Goal: Information Seeking & Learning: Learn about a topic

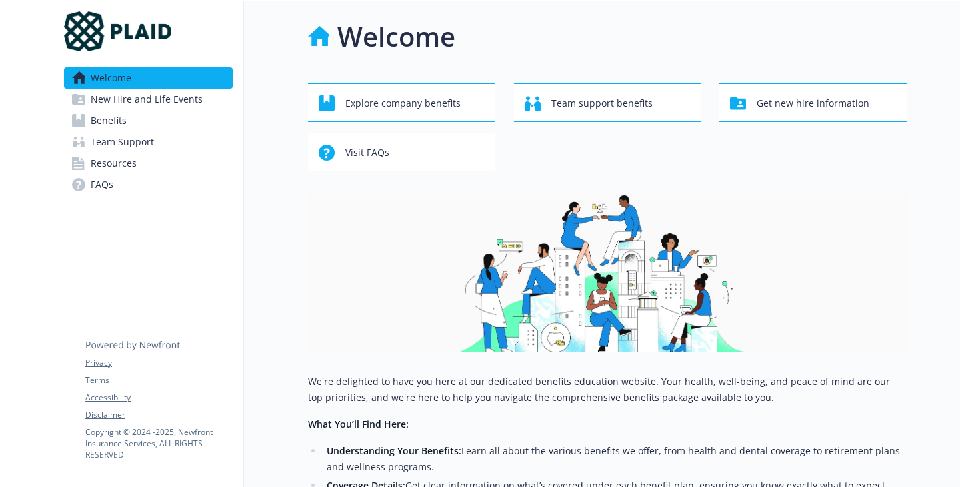
click at [833, 307] on img at bounding box center [607, 273] width 598 height 160
click at [729, 268] on img at bounding box center [607, 273] width 598 height 160
click at [160, 110] on span "New Hire and Life Events" at bounding box center [147, 99] width 112 height 21
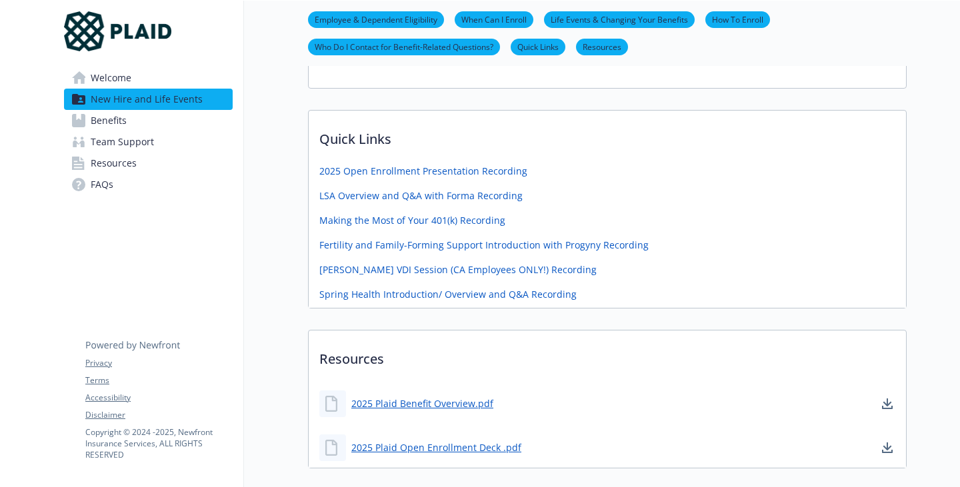
scroll to position [333, 0]
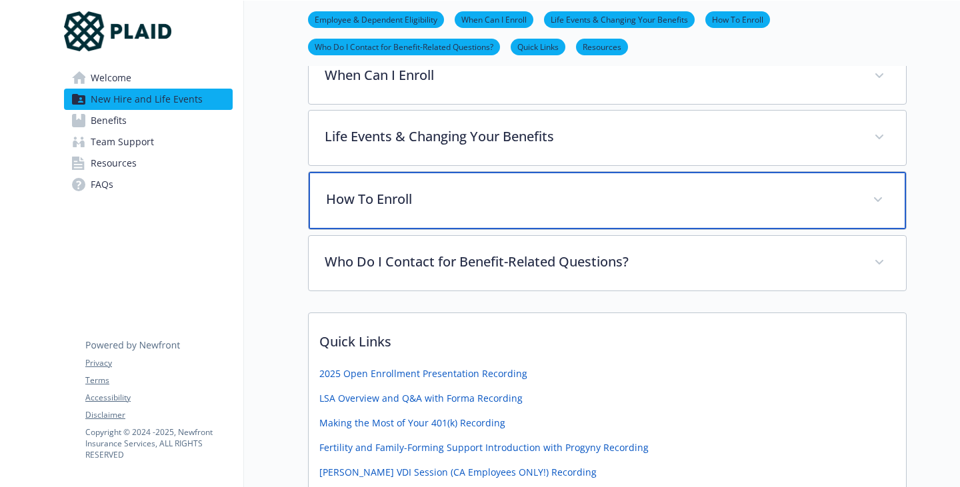
click at [369, 209] on p "How To Enroll" at bounding box center [591, 199] width 530 height 20
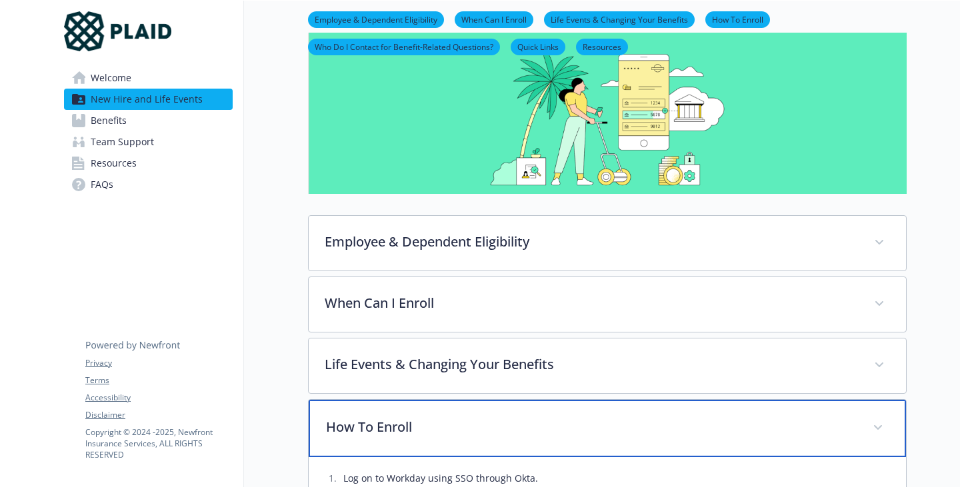
scroll to position [0, 0]
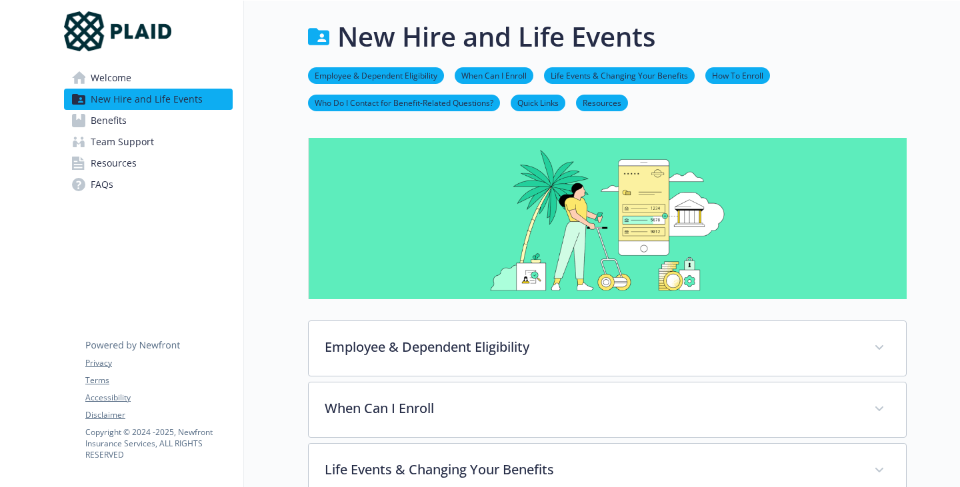
click at [131, 195] on link "FAQs" at bounding box center [148, 184] width 169 height 21
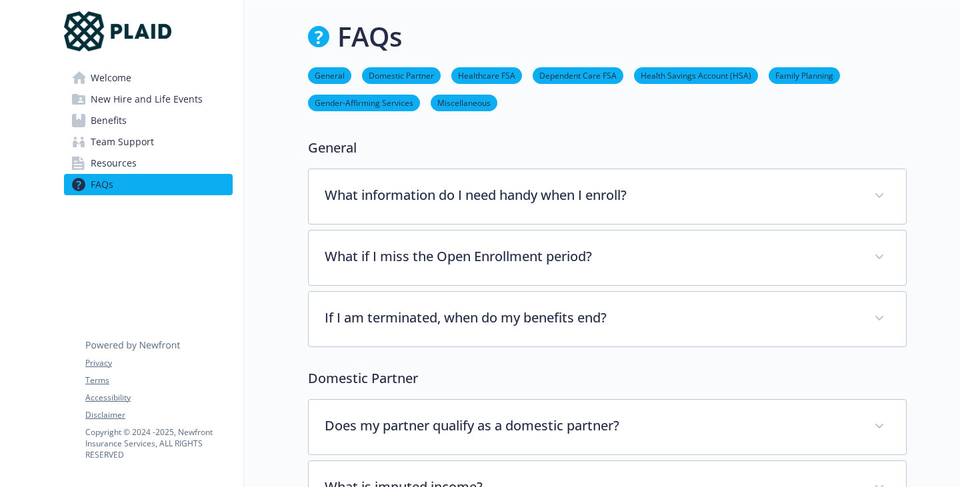
click at [161, 174] on link "Resources" at bounding box center [148, 163] width 169 height 21
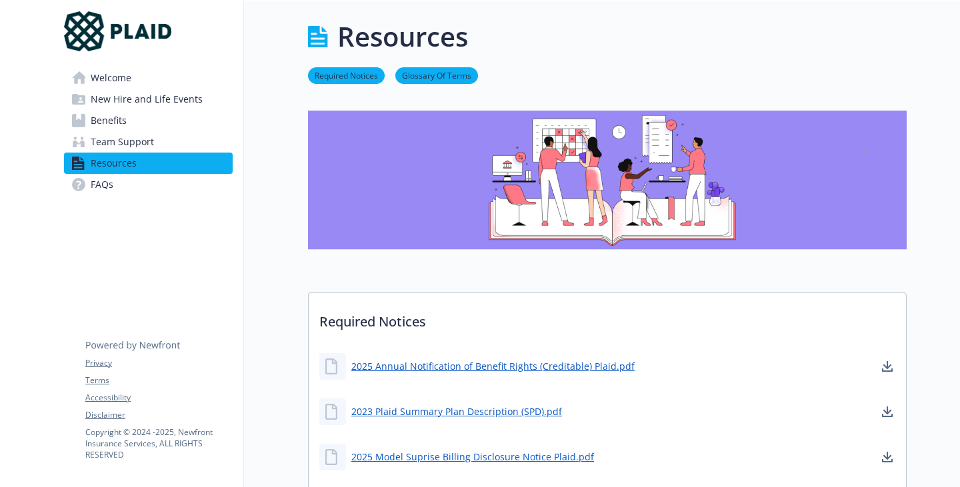
click at [154, 153] on span "Team Support" at bounding box center [122, 141] width 63 height 21
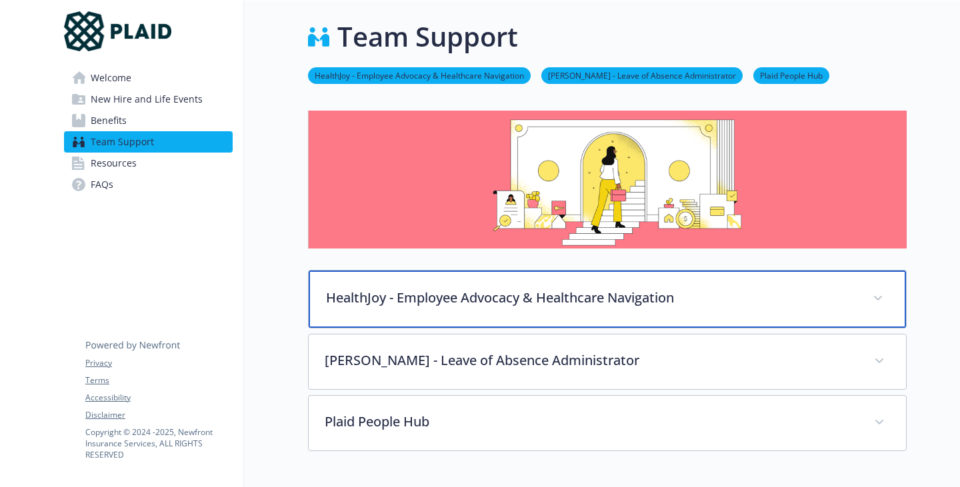
click at [516, 308] on p "HealthJoy - Employee Advocacy & Healthcare Navigation" at bounding box center [591, 298] width 530 height 20
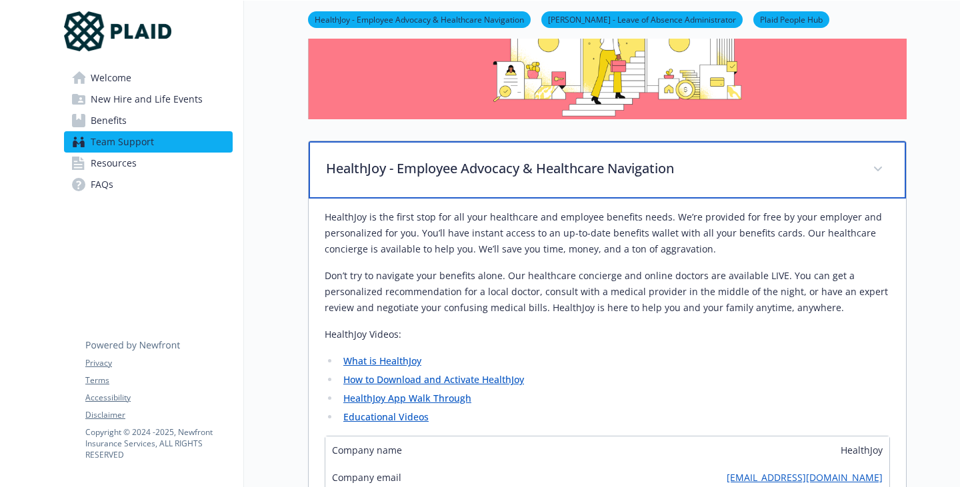
scroll to position [200, 0]
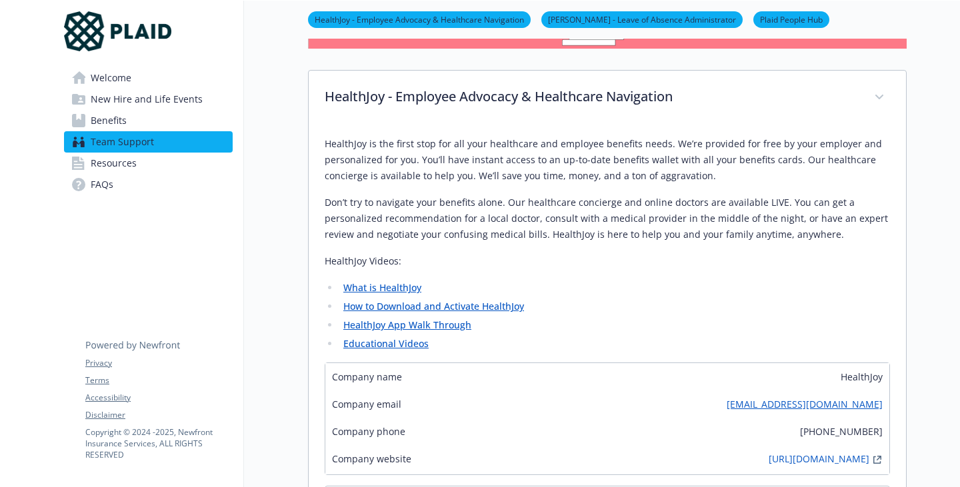
click at [673, 184] on p "HealthJoy is the first stop for all your healthcare and employee benefits needs…" at bounding box center [607, 160] width 565 height 48
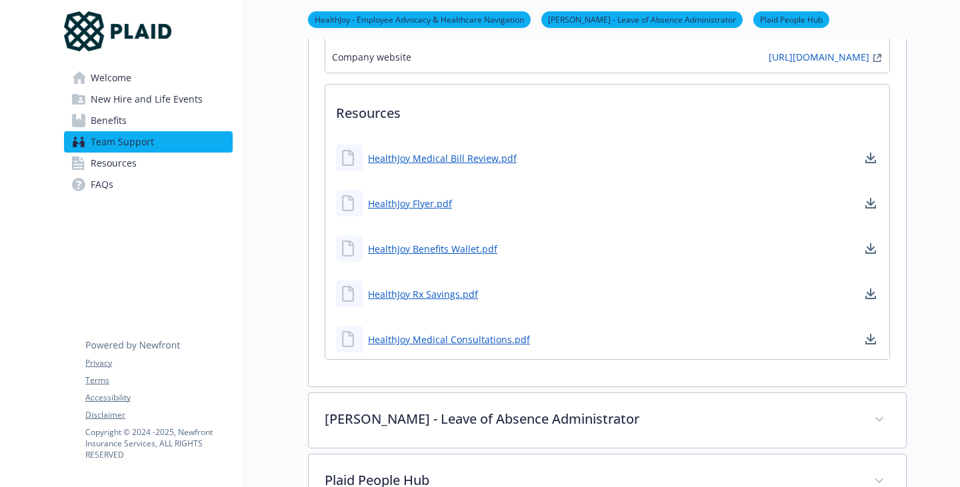
scroll to position [666, 0]
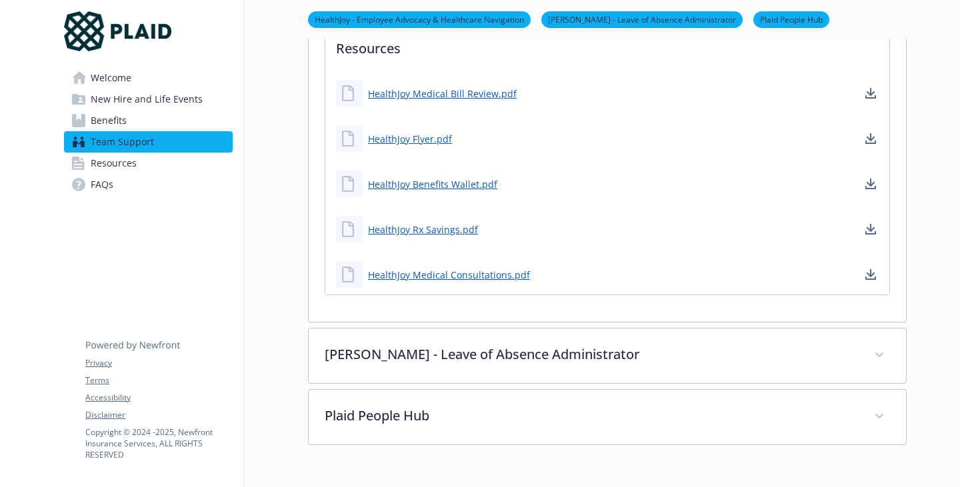
click at [128, 174] on span "Resources" at bounding box center [114, 163] width 46 height 21
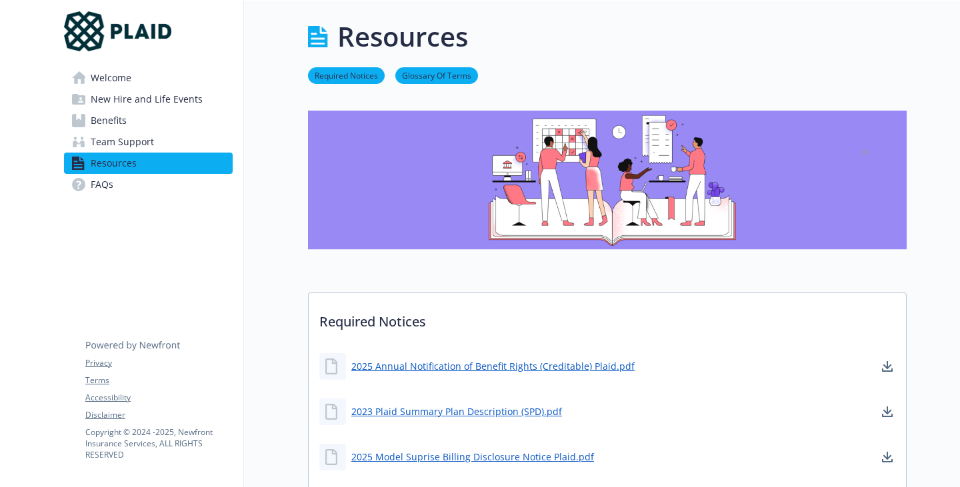
click at [124, 222] on div "Welcome New Hire and Life Events Benefits Team Support Resources FAQs Privacy T…" at bounding box center [148, 111] width 190 height 221
click at [120, 195] on link "FAQs" at bounding box center [148, 184] width 169 height 21
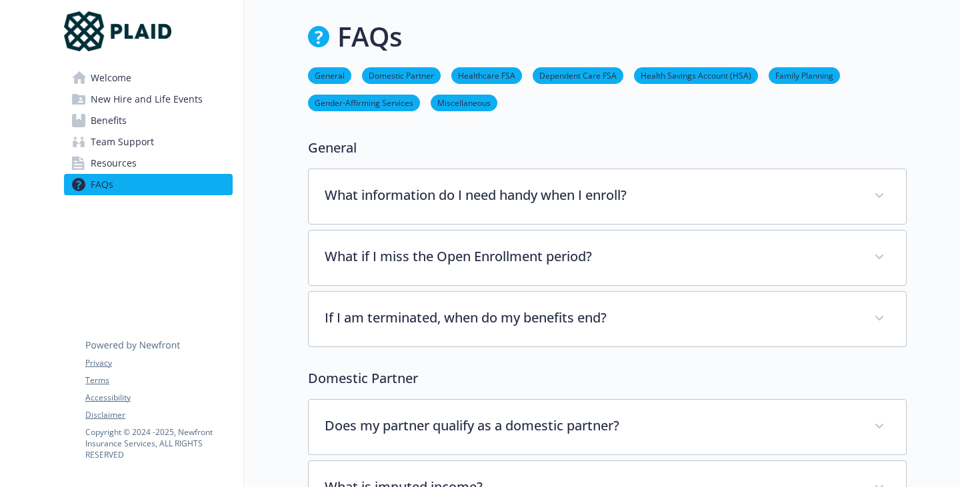
click at [142, 89] on link "Welcome" at bounding box center [148, 77] width 169 height 21
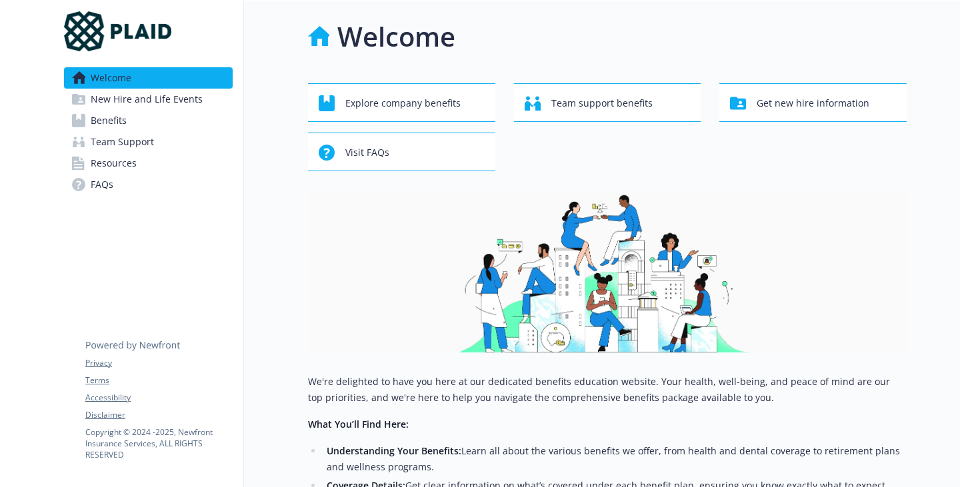
click at [164, 89] on link "Welcome" at bounding box center [148, 77] width 169 height 21
click at [166, 110] on span "New Hire and Life Events" at bounding box center [147, 99] width 112 height 21
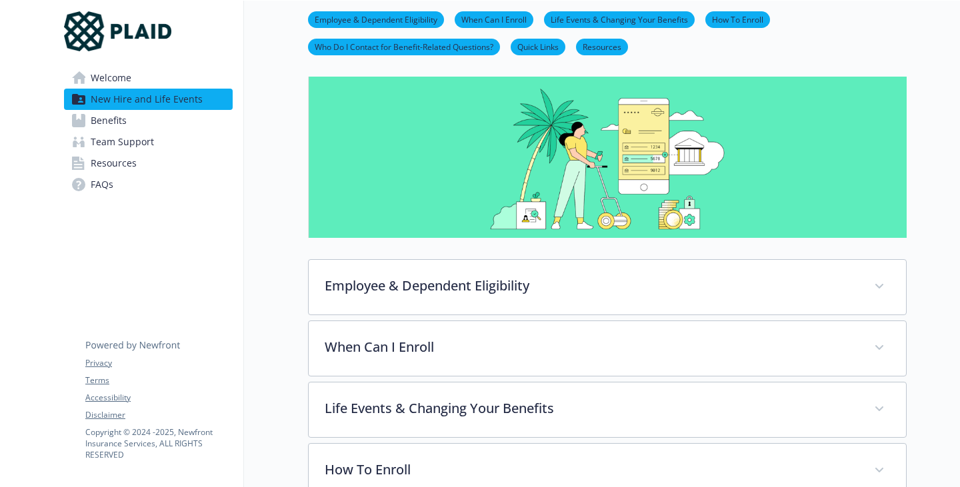
scroll to position [267, 0]
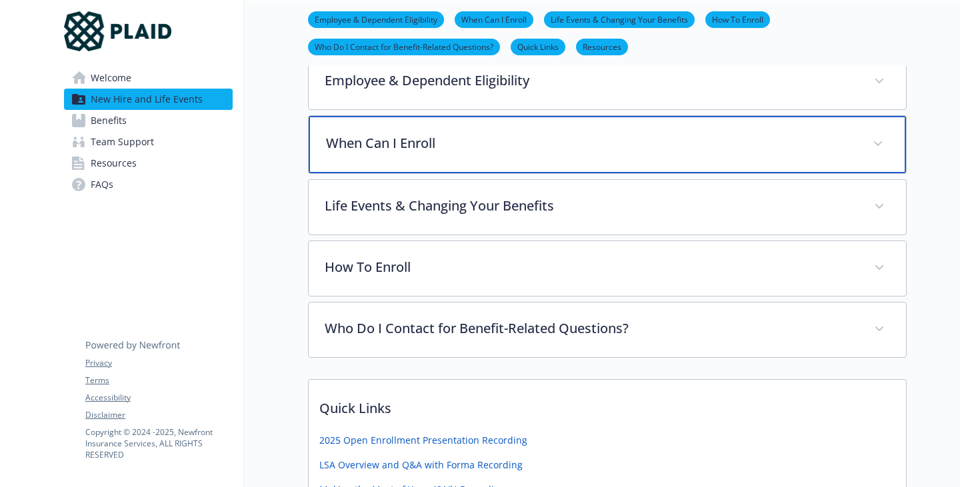
click at [433, 173] on div "When Can I Enroll" at bounding box center [607, 144] width 597 height 57
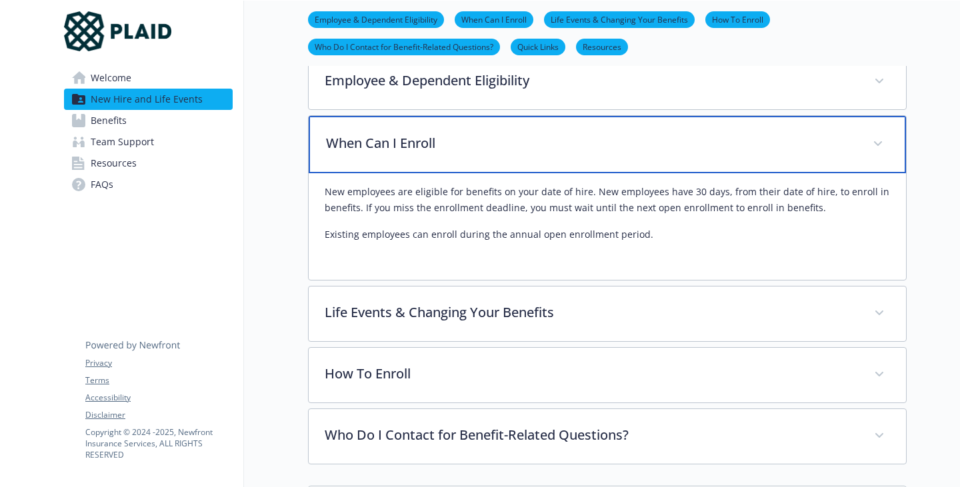
click at [434, 173] on div "When Can I Enroll" at bounding box center [607, 144] width 597 height 57
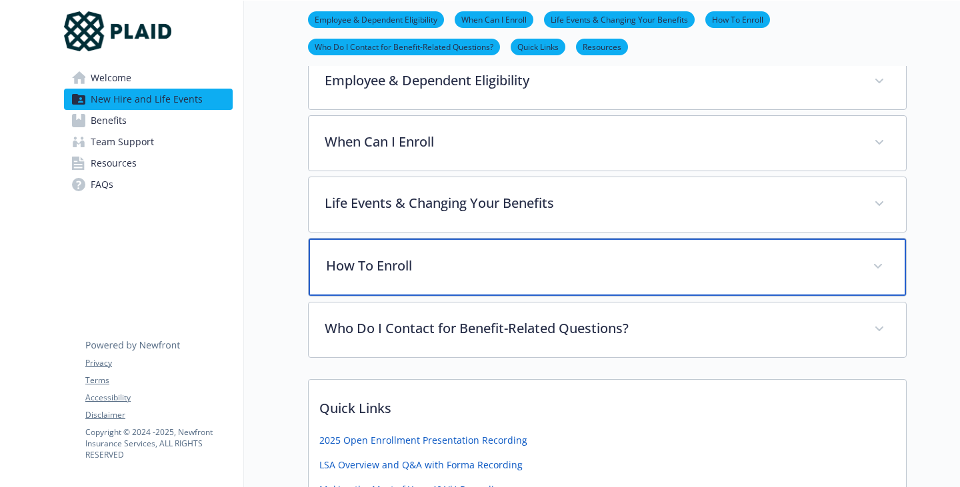
click at [458, 296] on div "How To Enroll" at bounding box center [607, 267] width 597 height 57
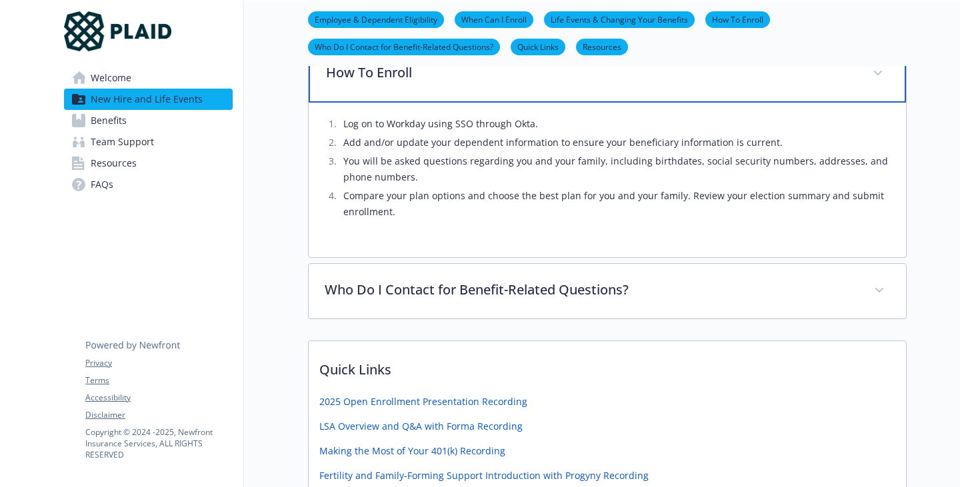
scroll to position [466, 0]
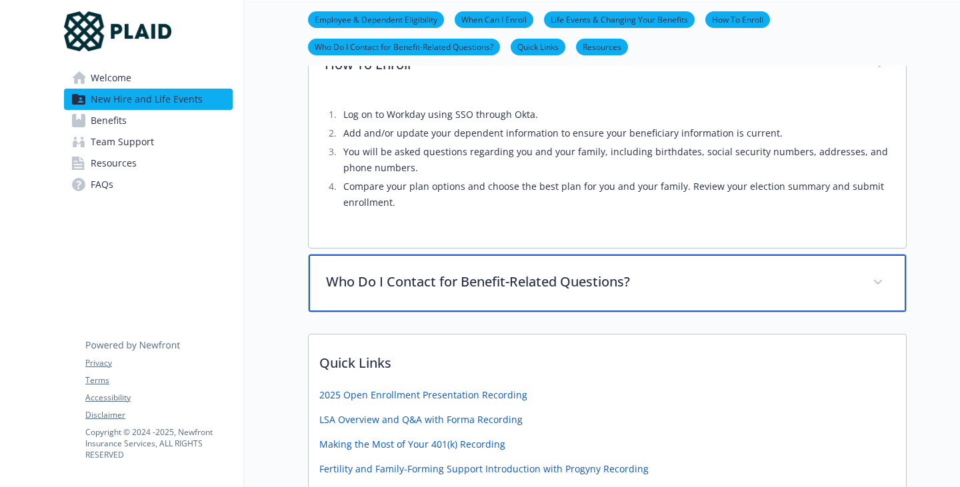
click at [456, 312] on div "Who Do I Contact for Benefit-Related Questions?" at bounding box center [607, 283] width 597 height 57
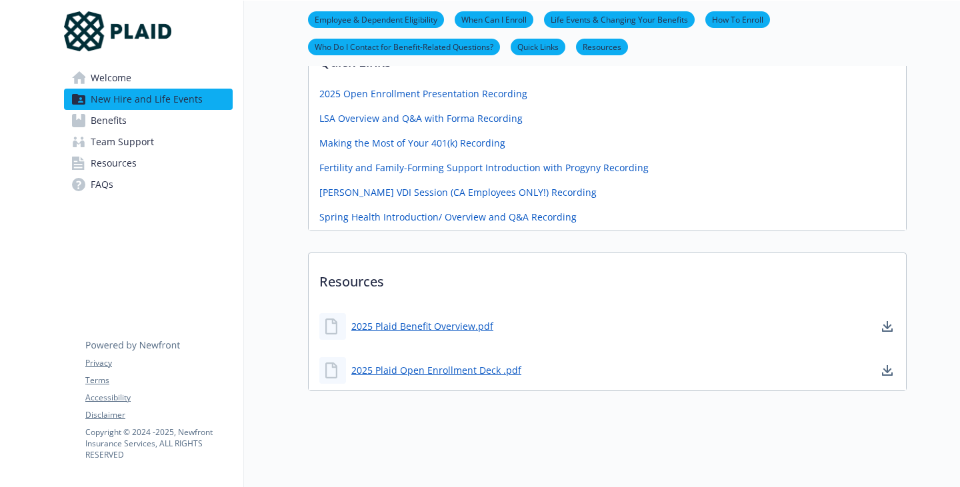
scroll to position [1153, 0]
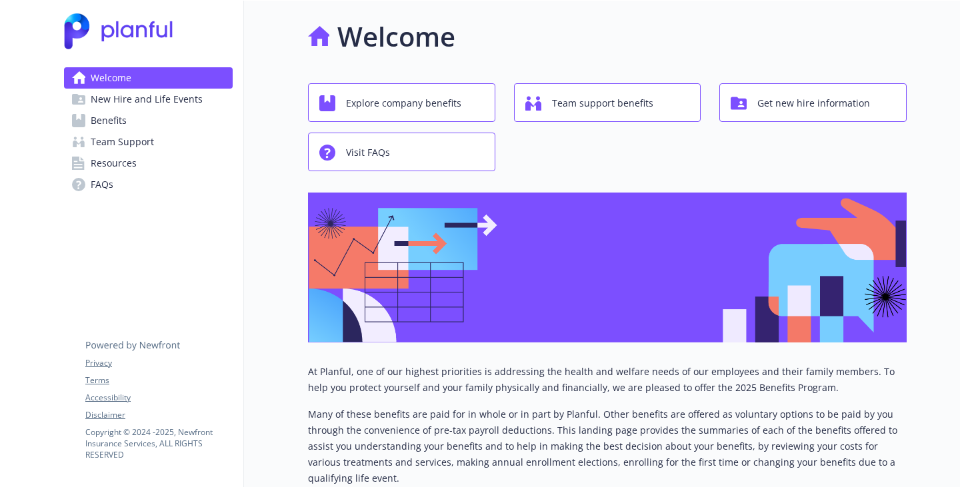
click at [133, 110] on span "New Hire and Life Events" at bounding box center [147, 99] width 112 height 21
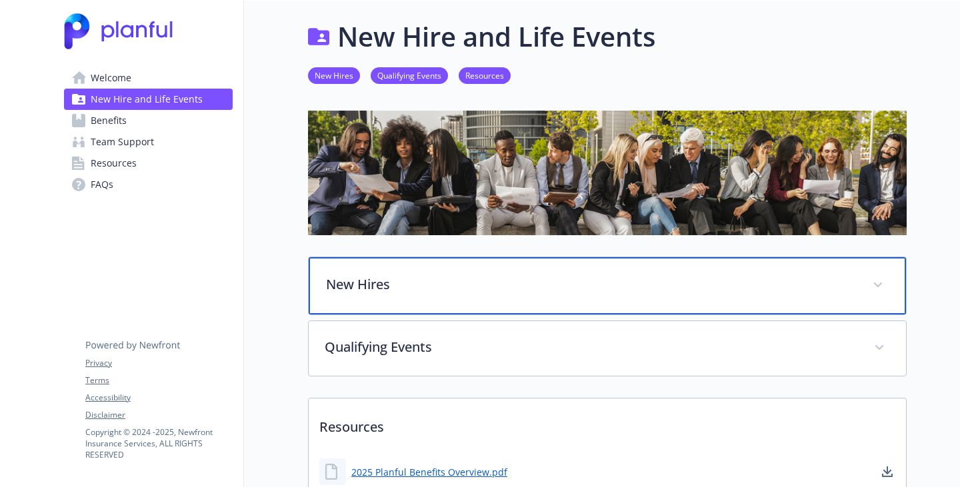
click at [426, 295] on p "New Hires" at bounding box center [591, 285] width 530 height 20
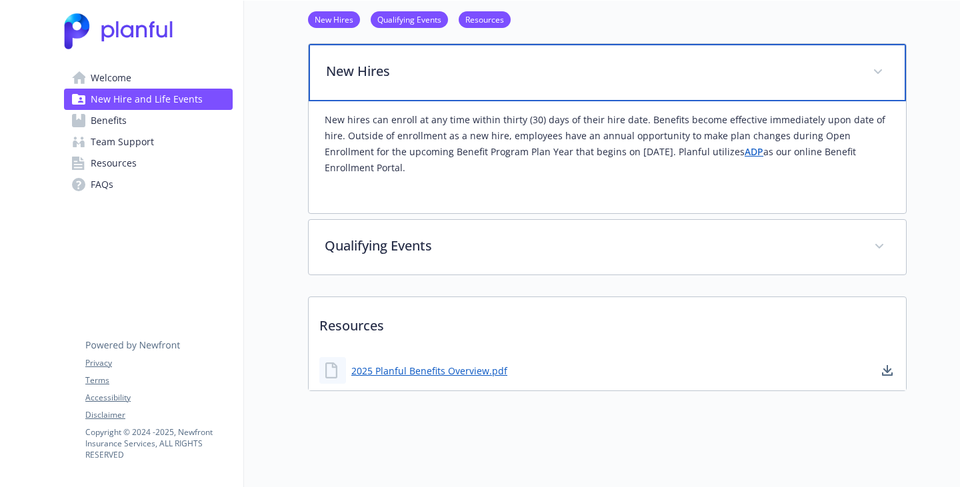
scroll to position [324, 0]
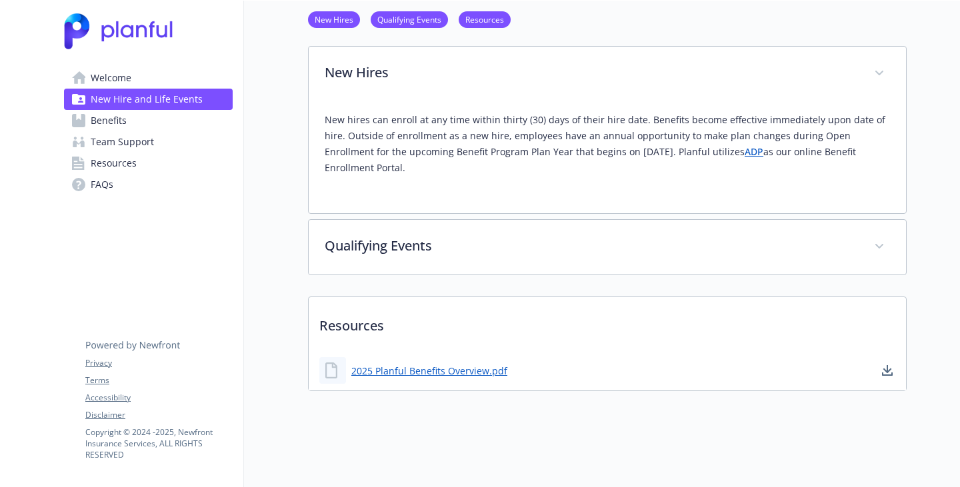
click at [126, 153] on span "Team Support" at bounding box center [122, 141] width 63 height 21
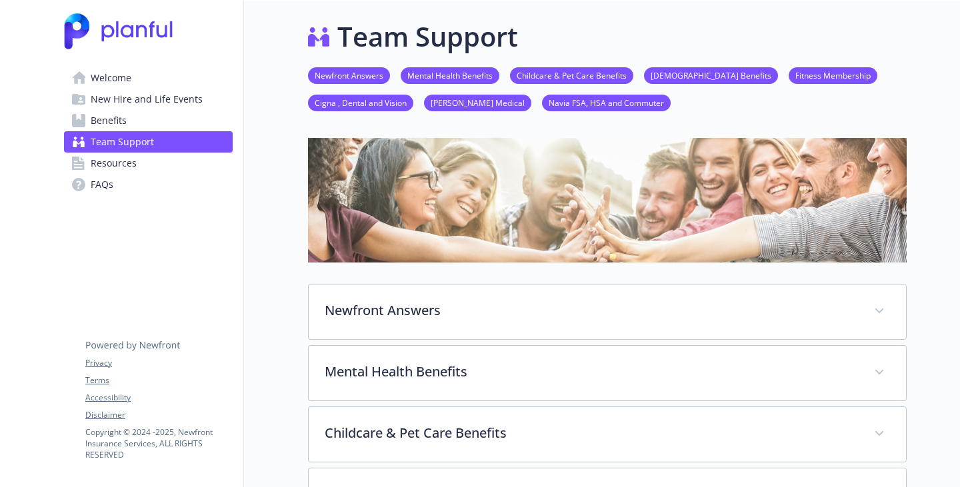
click at [308, 79] on link "Newfront Answers" at bounding box center [349, 75] width 82 height 13
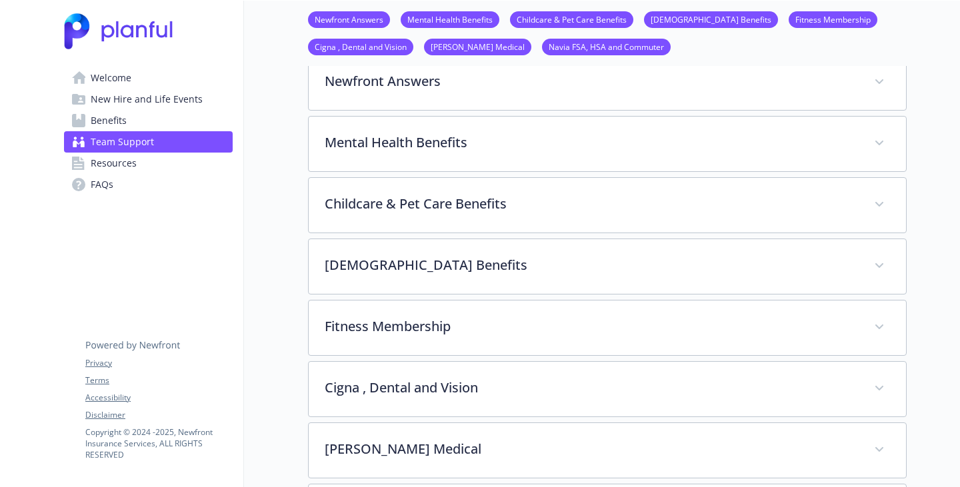
scroll to position [235, 10]
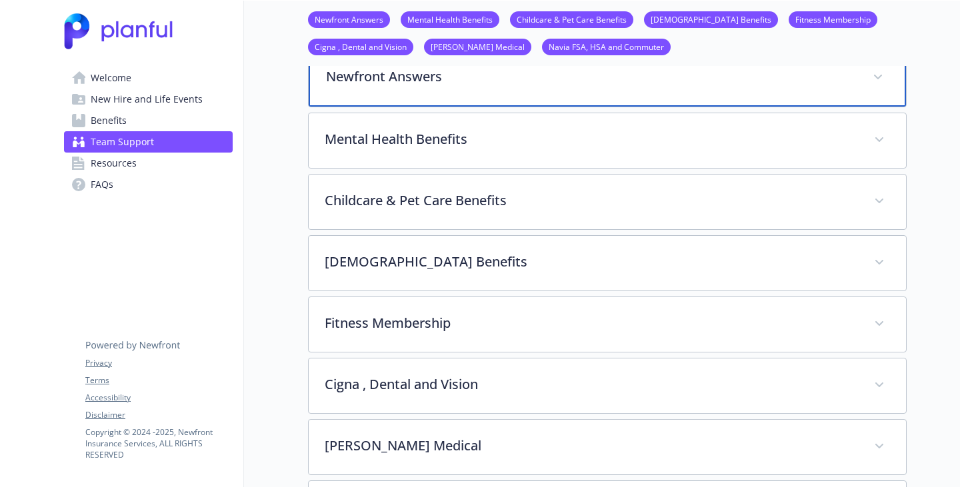
click at [377, 87] on p "Newfront Answers" at bounding box center [591, 77] width 530 height 20
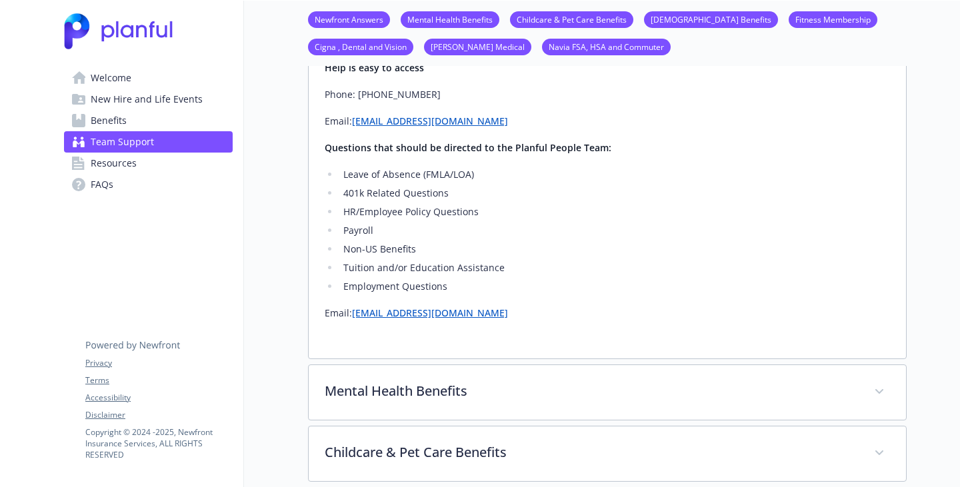
scroll to position [568, 10]
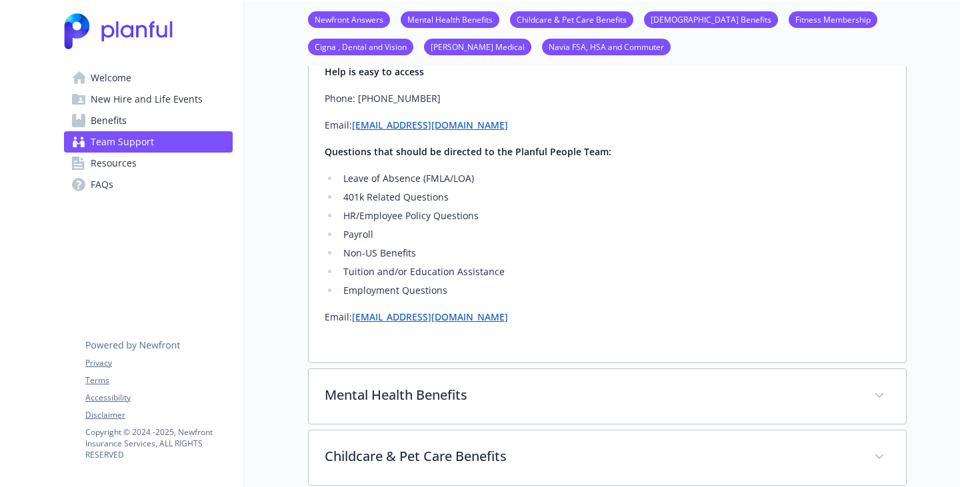
click at [595, 205] on li "401k Related Questions" at bounding box center [614, 197] width 550 height 16
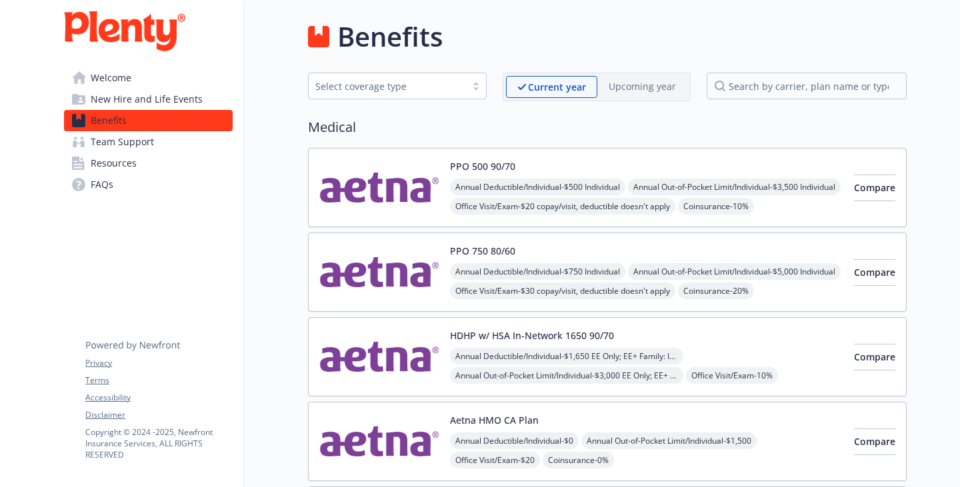
click at [164, 110] on span "New Hire and Life Events" at bounding box center [147, 99] width 112 height 21
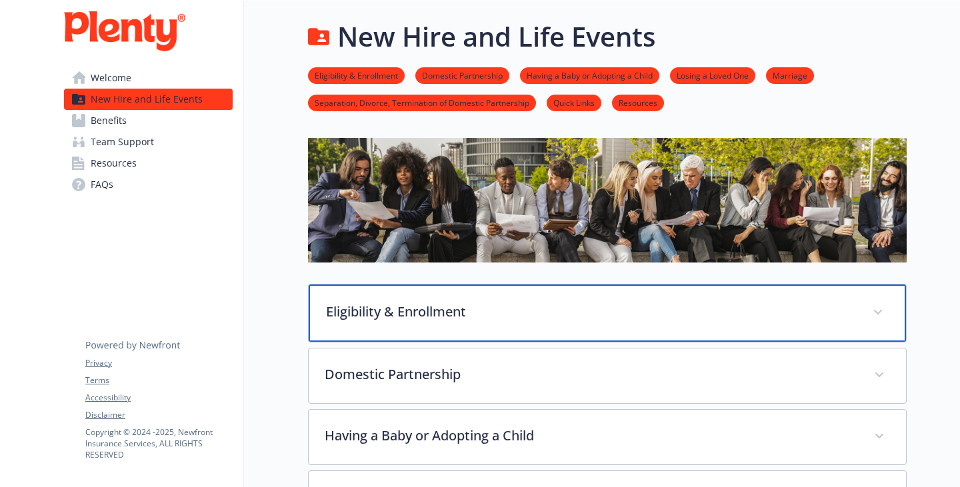
click at [384, 322] on p "Eligibility & Enrollment" at bounding box center [591, 312] width 530 height 20
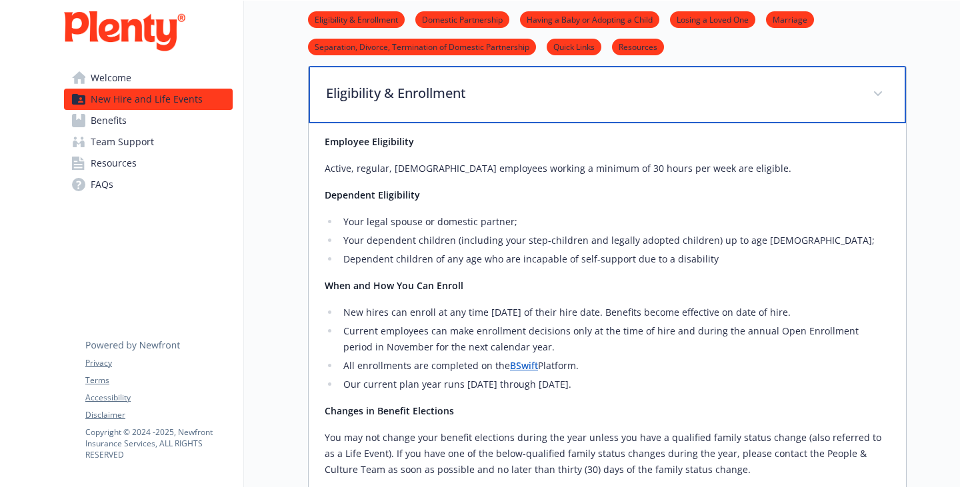
scroll to position [400, 0]
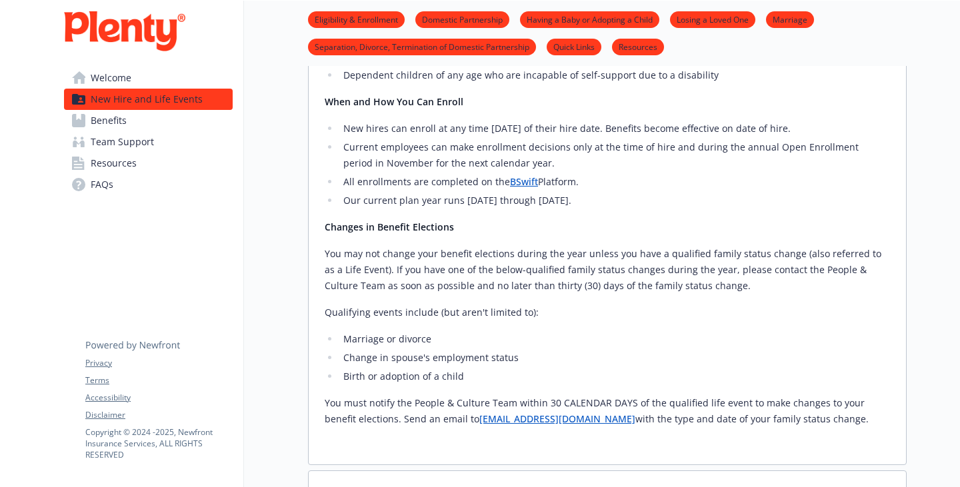
click at [140, 153] on span "Team Support" at bounding box center [122, 141] width 63 height 21
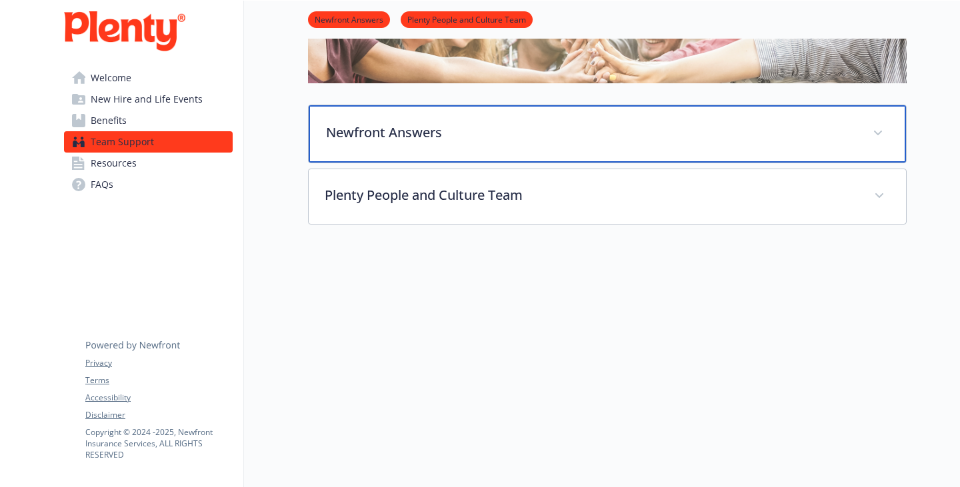
click at [338, 113] on div "Newfront Answers" at bounding box center [607, 133] width 597 height 57
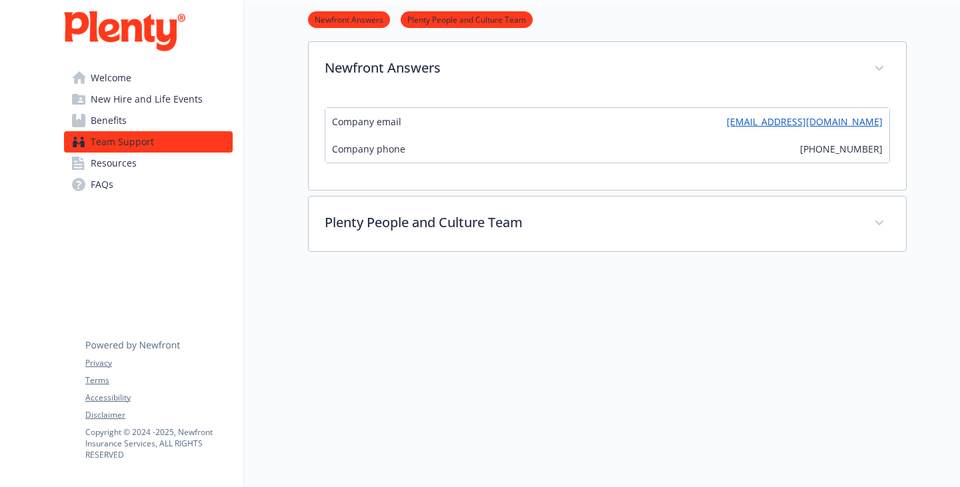
click at [622, 379] on div at bounding box center [607, 335] width 598 height 167
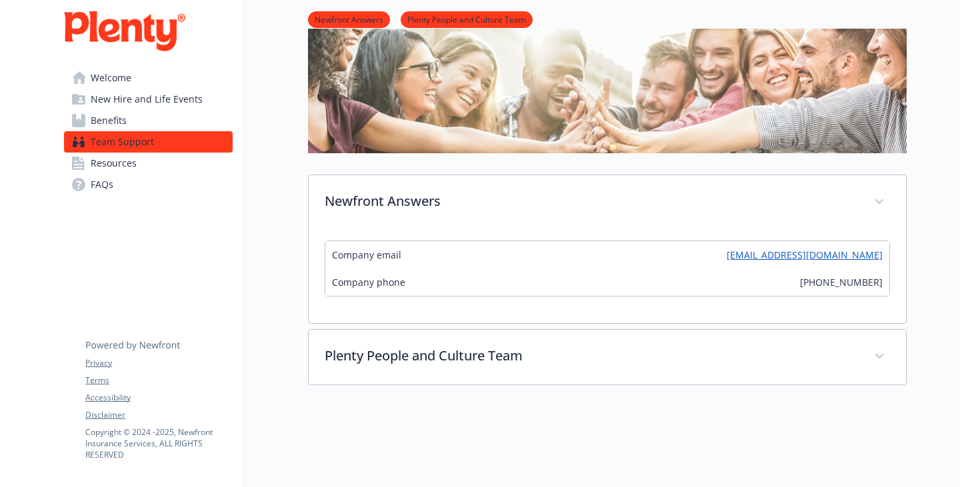
scroll to position [0, 0]
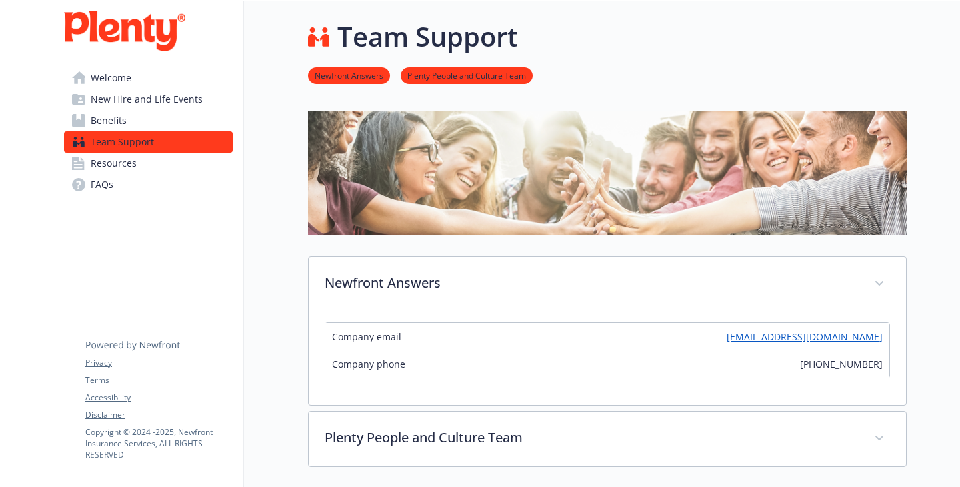
click at [139, 85] on link "Welcome" at bounding box center [148, 77] width 169 height 21
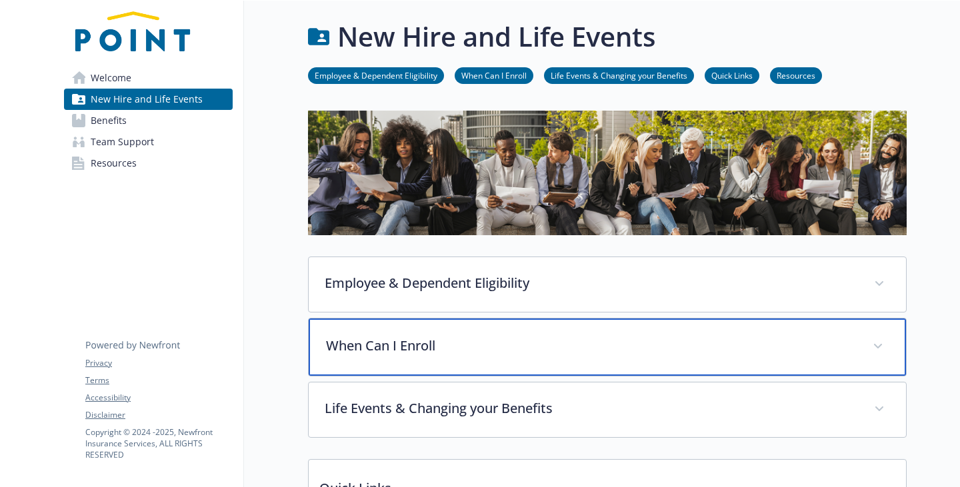
click at [454, 376] on div "When Can I Enroll" at bounding box center [607, 347] width 597 height 57
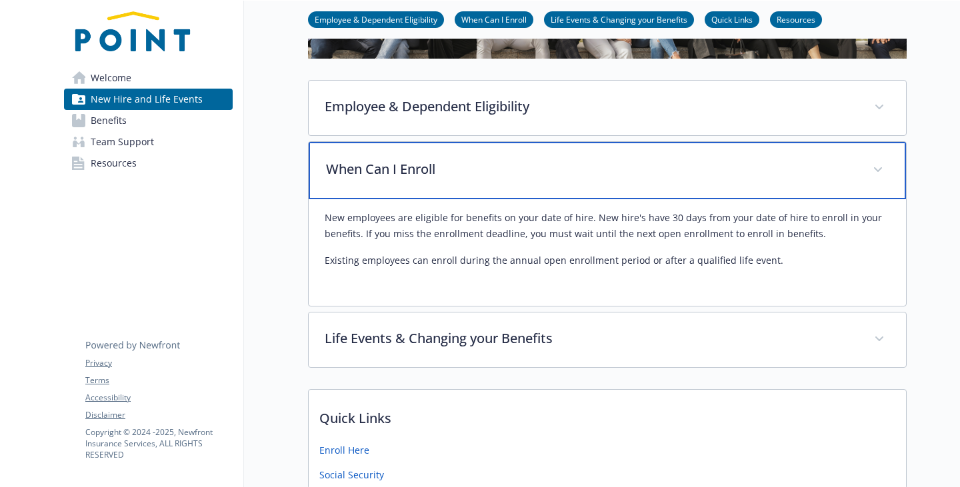
scroll to position [267, 0]
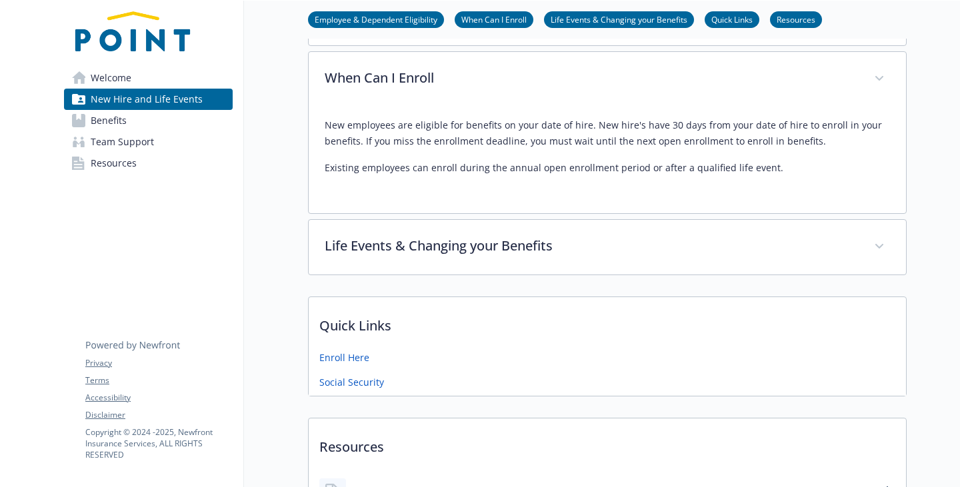
click at [137, 174] on span "Resources" at bounding box center [114, 163] width 46 height 21
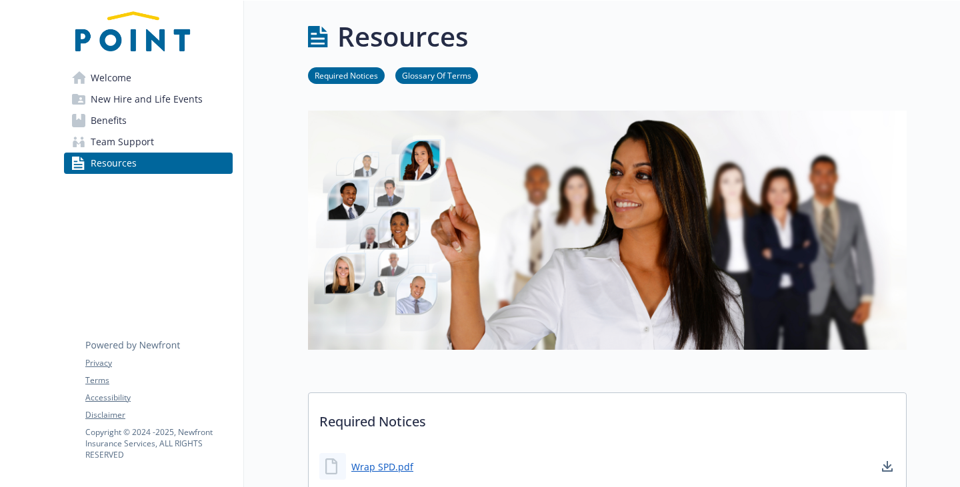
click at [113, 153] on span "Team Support" at bounding box center [122, 141] width 63 height 21
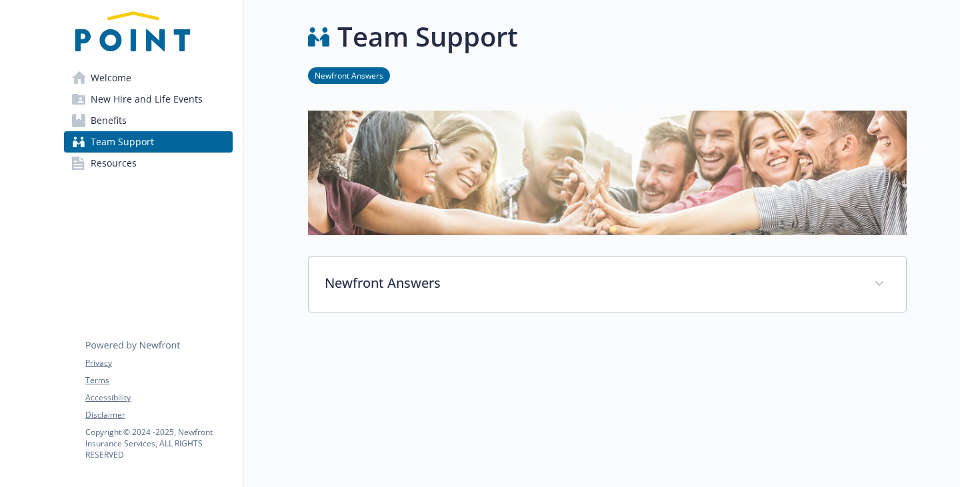
click at [391, 179] on img at bounding box center [607, 173] width 598 height 125
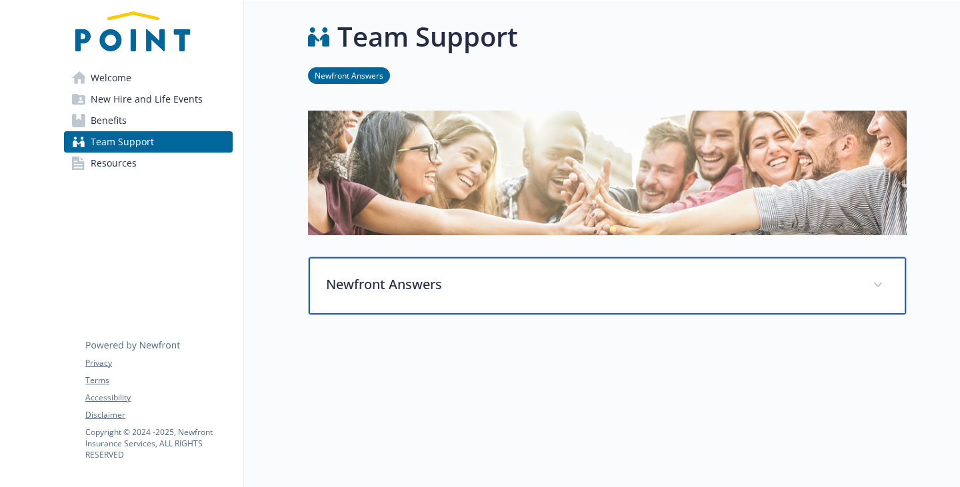
click at [397, 295] on p "Newfront Answers" at bounding box center [591, 285] width 530 height 20
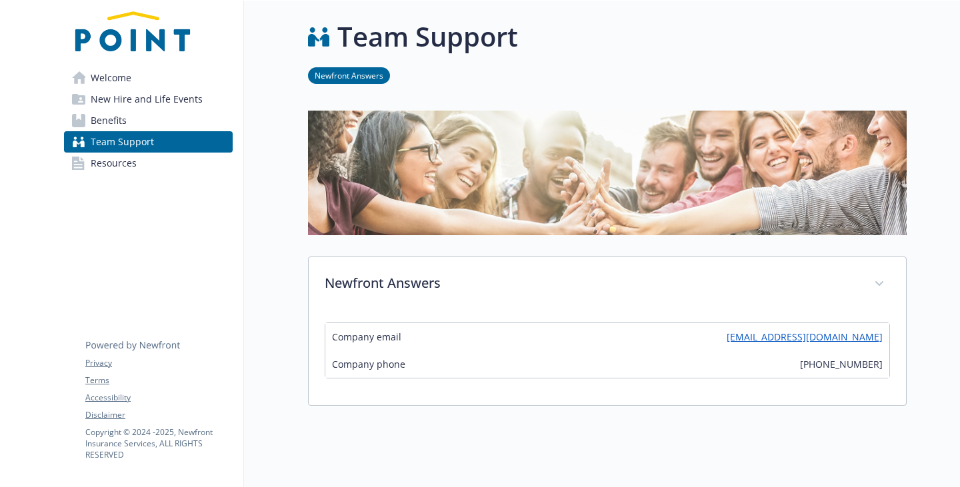
click at [105, 131] on span "Benefits" at bounding box center [109, 120] width 36 height 21
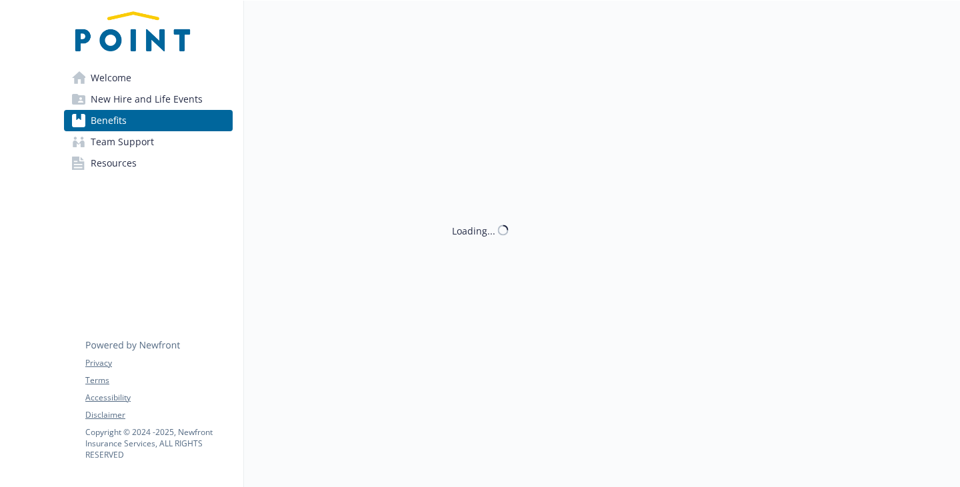
click at [123, 110] on span "New Hire and Life Events" at bounding box center [147, 99] width 112 height 21
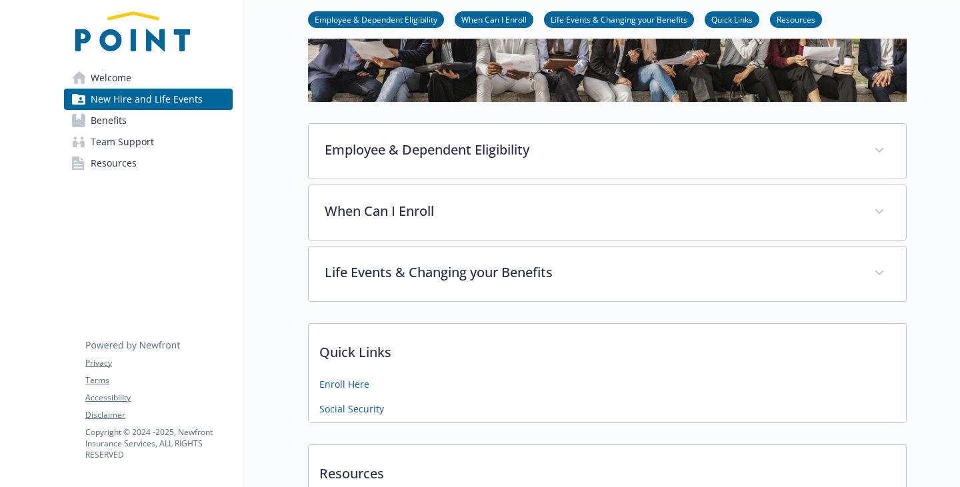
scroll to position [400, 0]
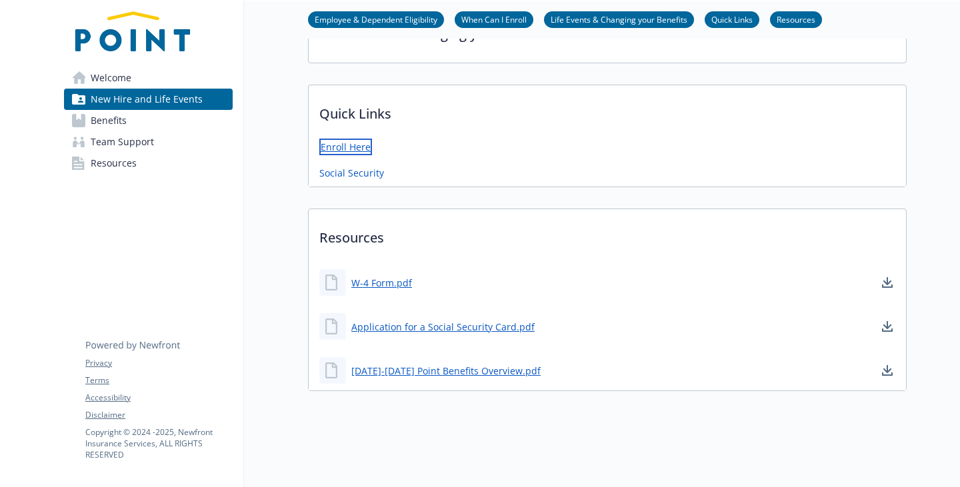
click at [319, 155] on link "Enroll Here" at bounding box center [345, 147] width 53 height 17
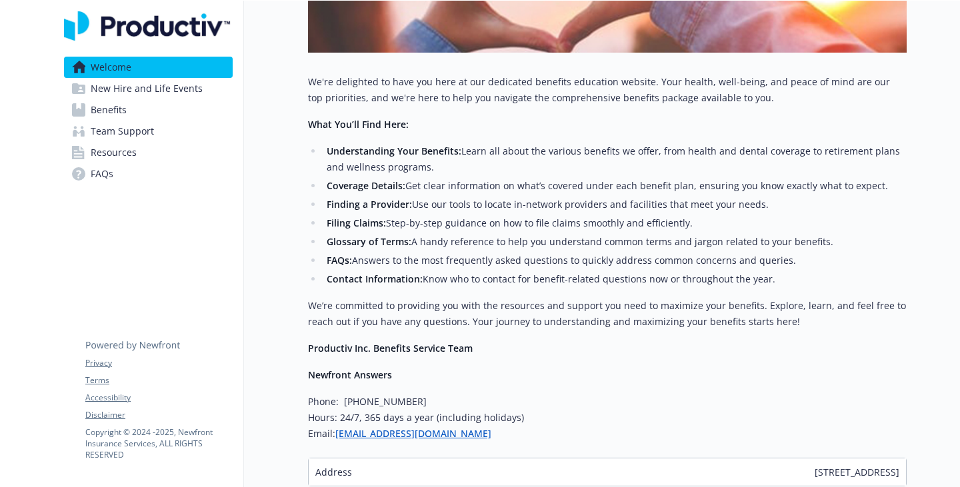
scroll to position [267, 0]
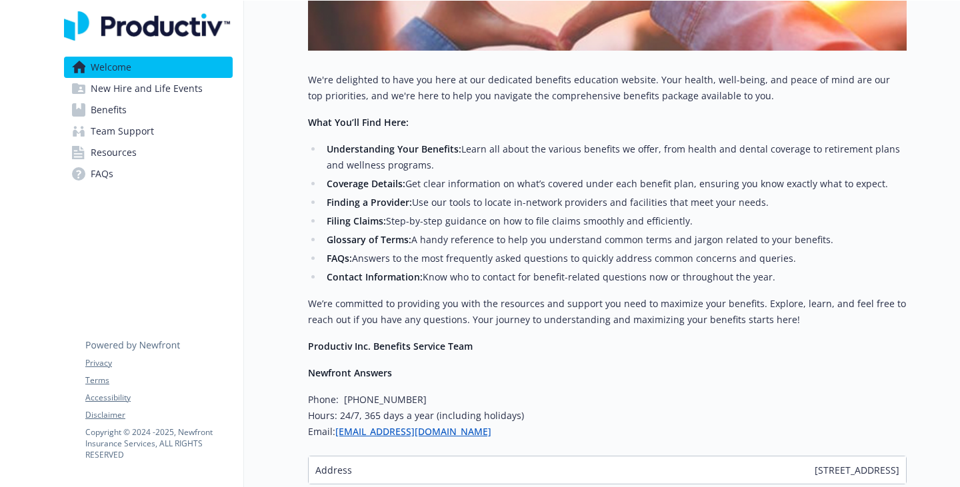
click at [145, 99] on span "New Hire and Life Events" at bounding box center [147, 88] width 112 height 21
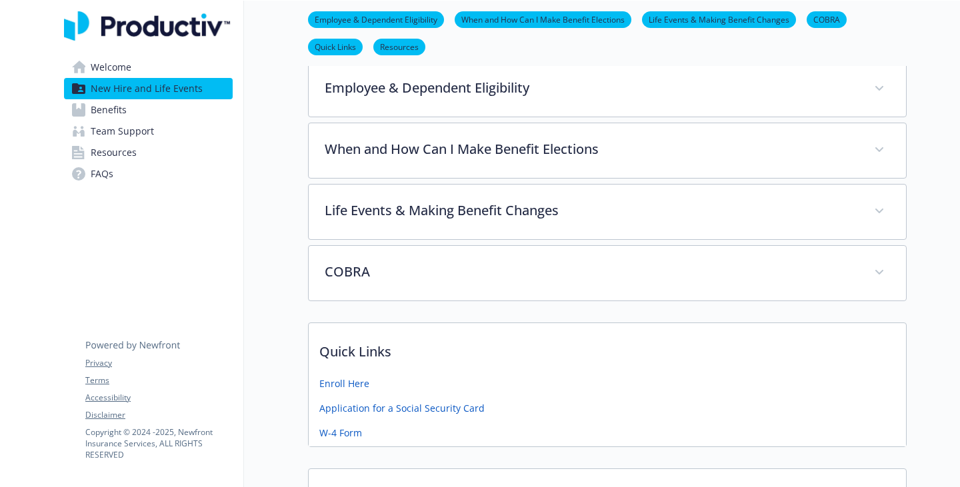
scroll to position [200, 0]
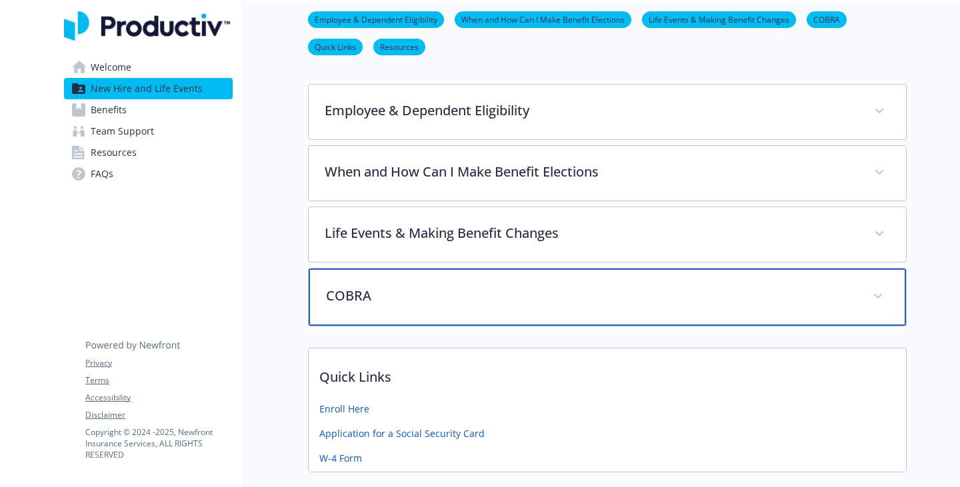
click at [414, 326] on div "COBRA" at bounding box center [607, 297] width 597 height 57
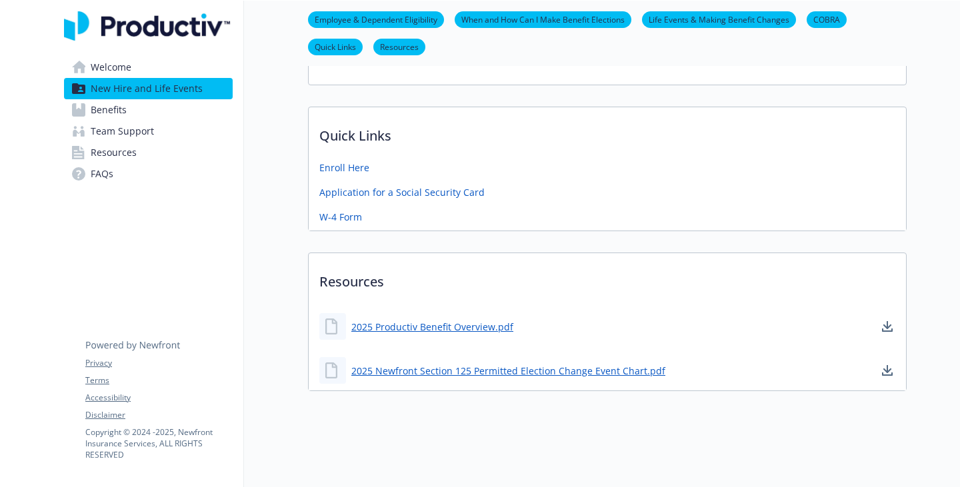
scroll to position [1399, 0]
click at [319, 175] on link "Enroll Here" at bounding box center [345, 166] width 53 height 17
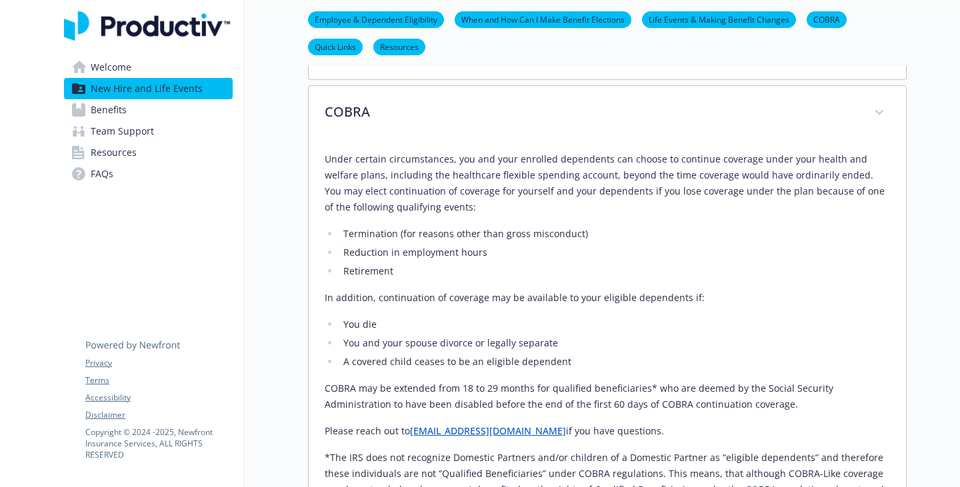
scroll to position [0, 0]
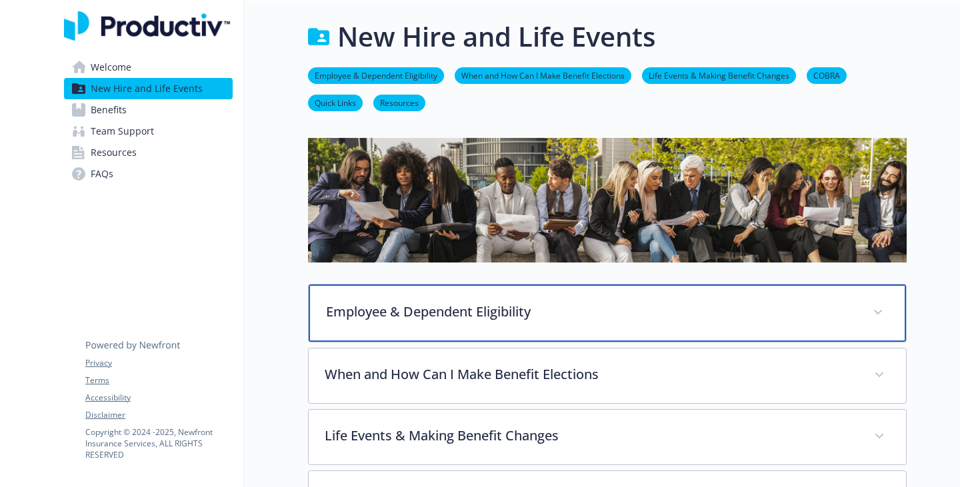
click at [462, 322] on div "Employee & Dependent Eligibility" at bounding box center [607, 313] width 597 height 57
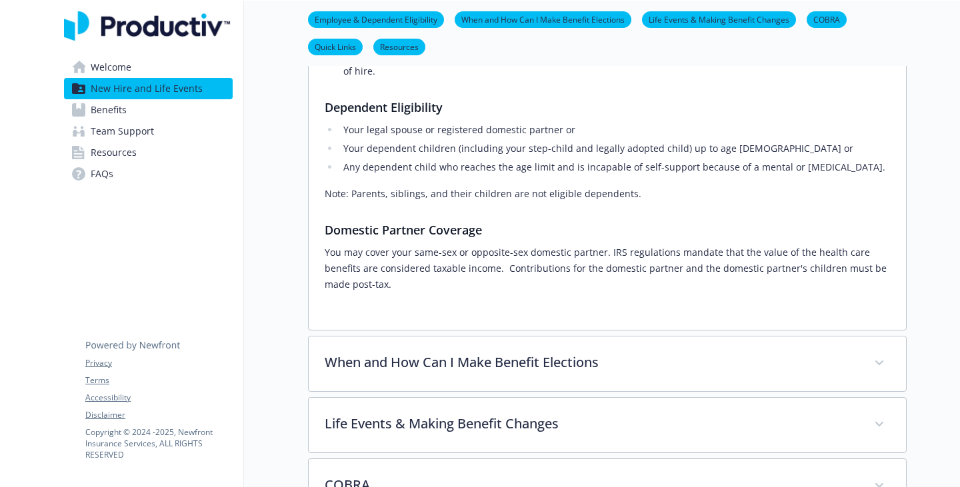
scroll to position [466, 0]
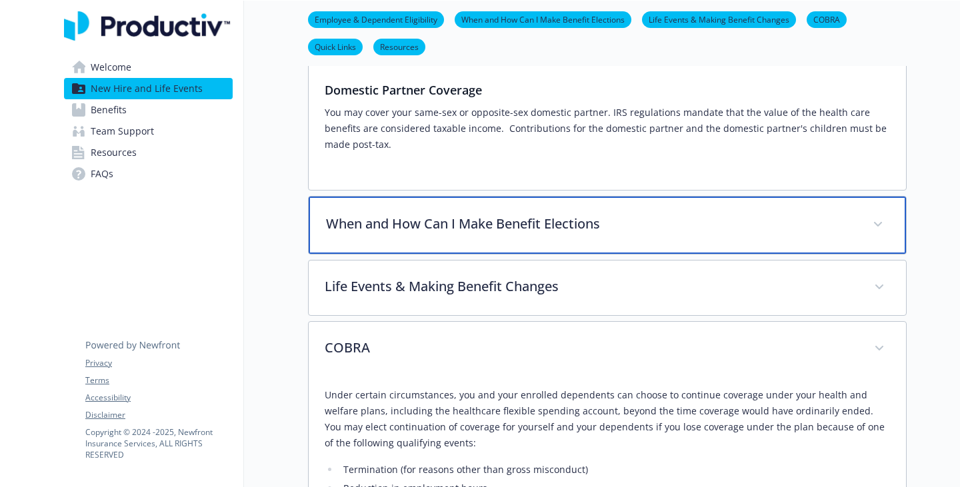
click at [558, 254] on div "When and How Can I Make Benefit Elections" at bounding box center [607, 225] width 597 height 57
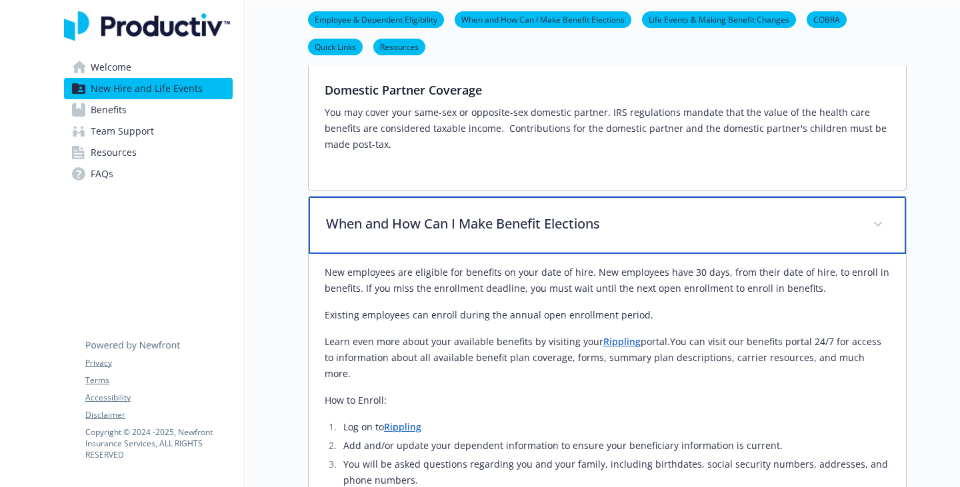
scroll to position [666, 0]
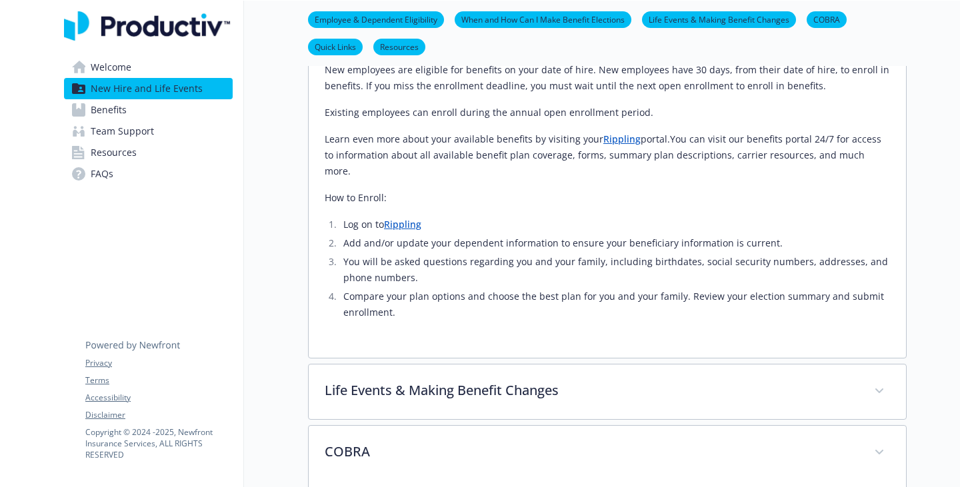
click at [139, 142] on span "Team Support" at bounding box center [122, 131] width 63 height 21
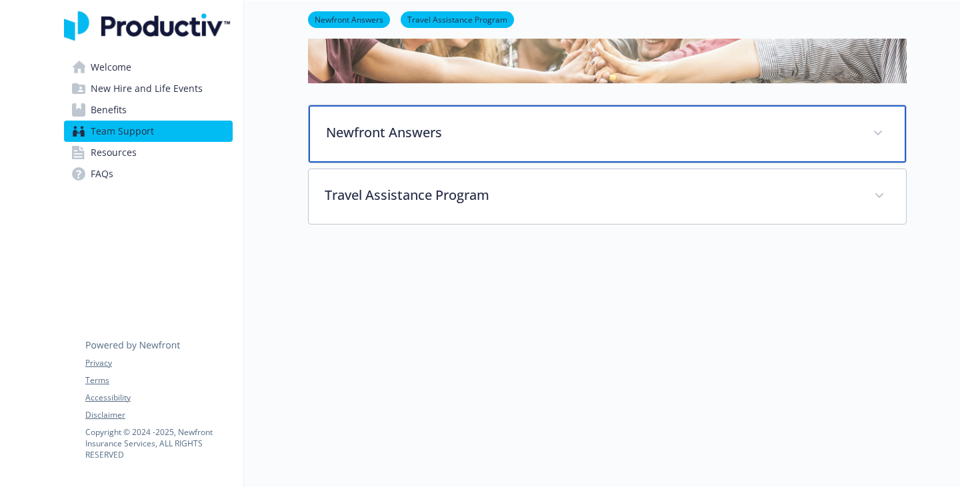
click at [309, 118] on div "Newfront Answers" at bounding box center [607, 133] width 597 height 57
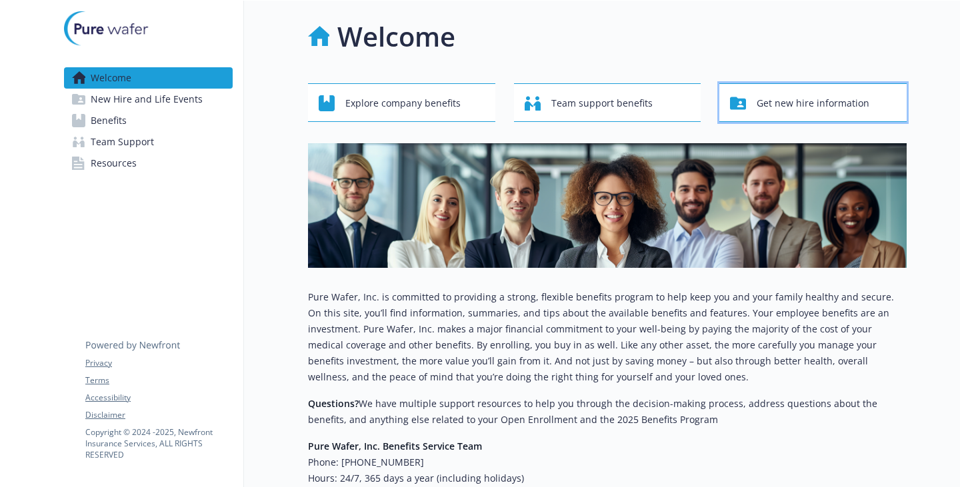
click at [756, 116] on span "Get new hire information" at bounding box center [812, 103] width 113 height 25
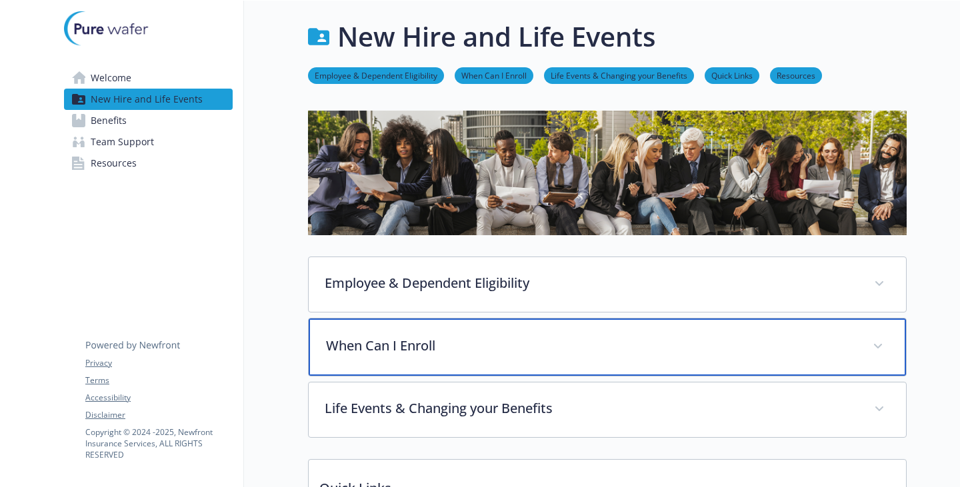
click at [410, 356] on p "When Can I Enroll" at bounding box center [591, 346] width 530 height 20
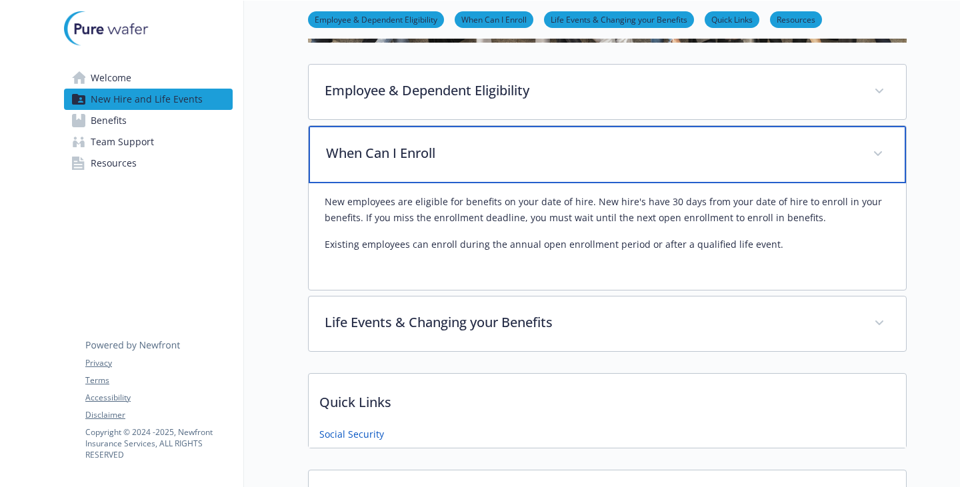
scroll to position [133, 0]
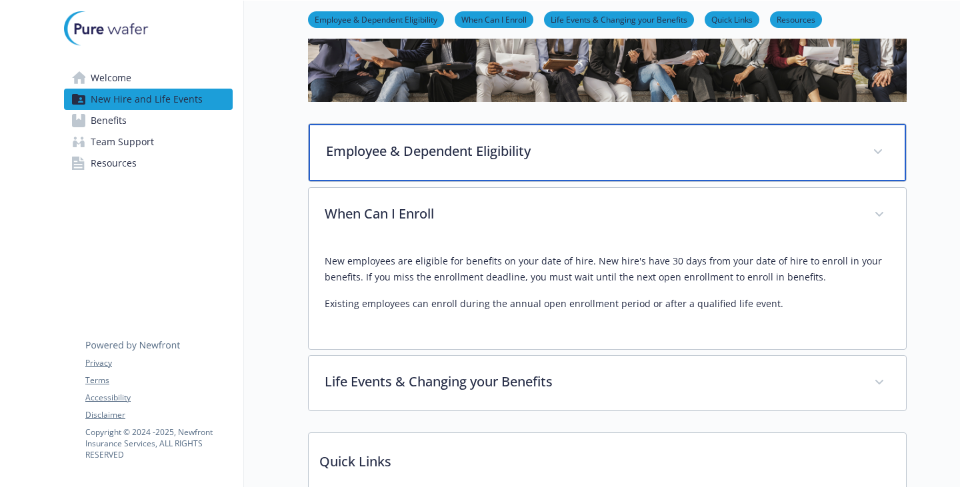
click at [421, 181] on div "Employee & Dependent Eligibility" at bounding box center [607, 152] width 597 height 57
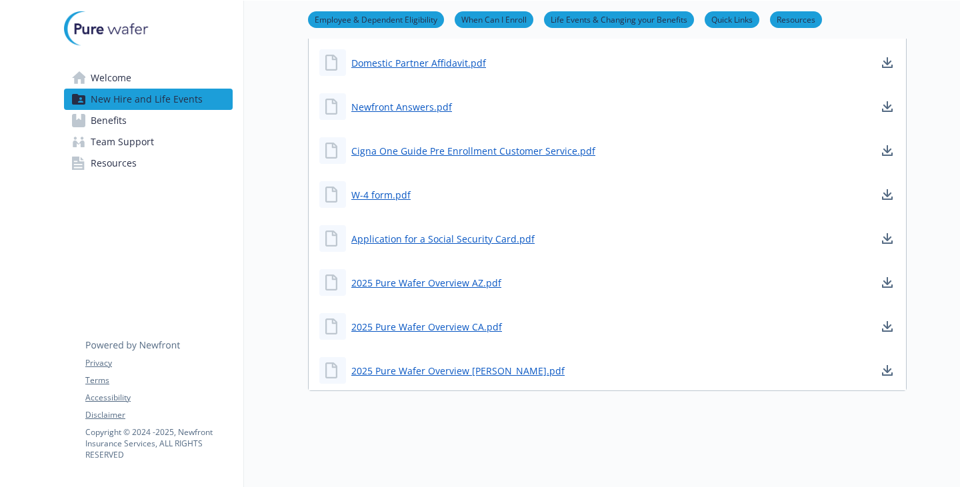
scroll to position [1733, 0]
click at [414, 115] on link "Newfront Answers.pdf" at bounding box center [402, 107] width 103 height 17
click at [134, 131] on link "Benefits" at bounding box center [148, 120] width 169 height 21
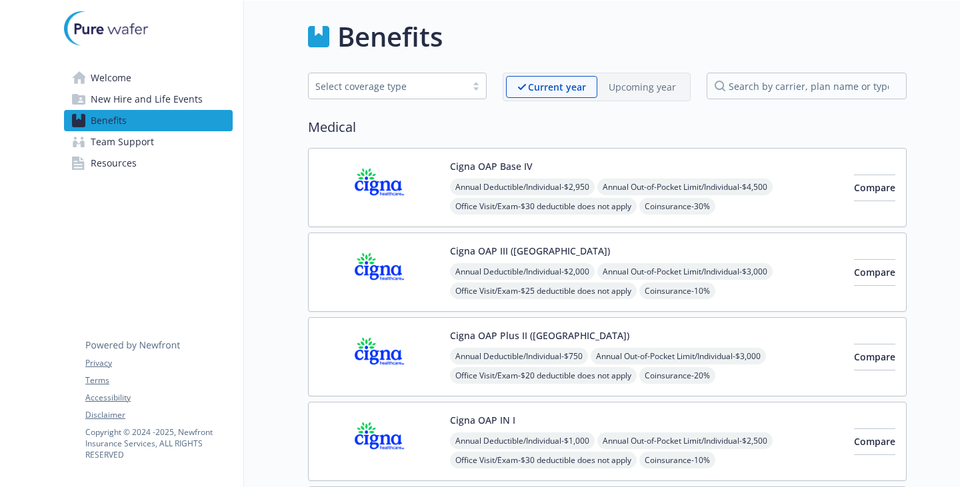
click at [107, 89] on span "Welcome" at bounding box center [111, 77] width 41 height 21
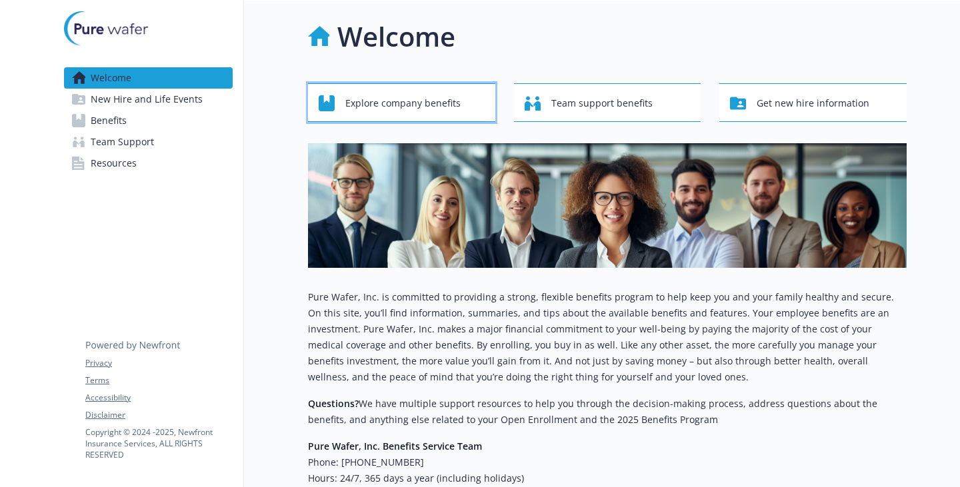
click at [401, 122] on button "Explore company benefits" at bounding box center [401, 102] width 187 height 39
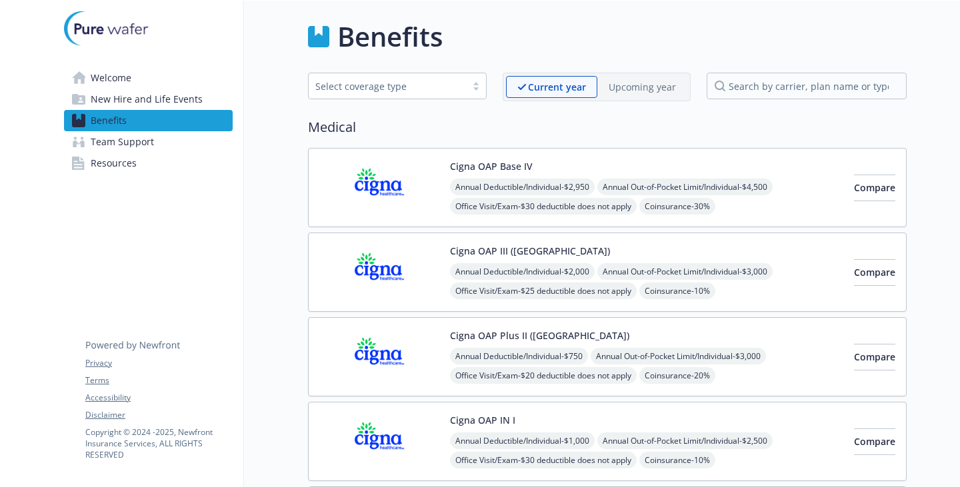
click at [195, 110] on span "New Hire and Life Events" at bounding box center [147, 99] width 112 height 21
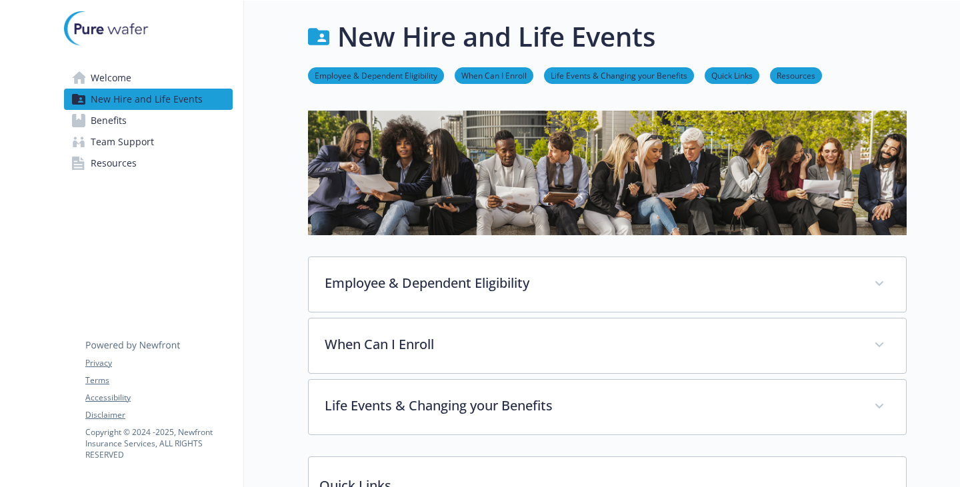
scroll to position [333, 0]
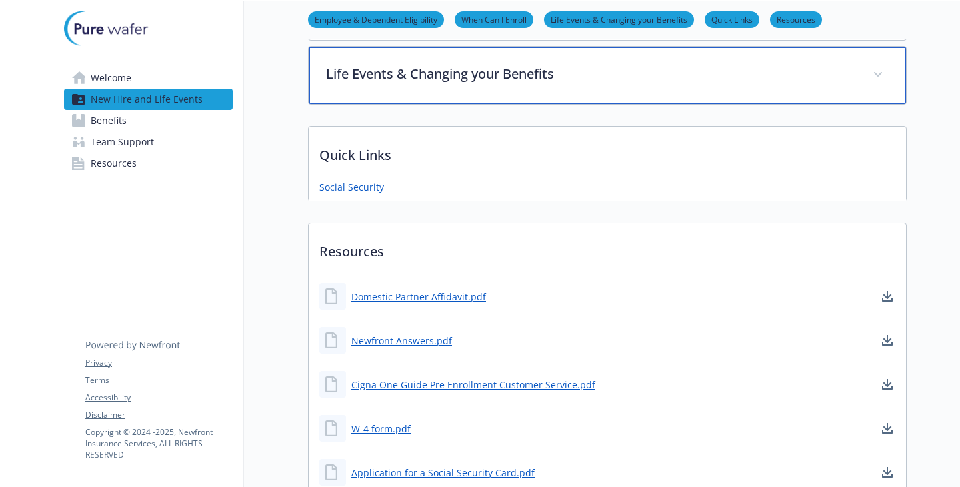
click at [496, 84] on p "Life Events & Changing your Benefits" at bounding box center [591, 74] width 530 height 20
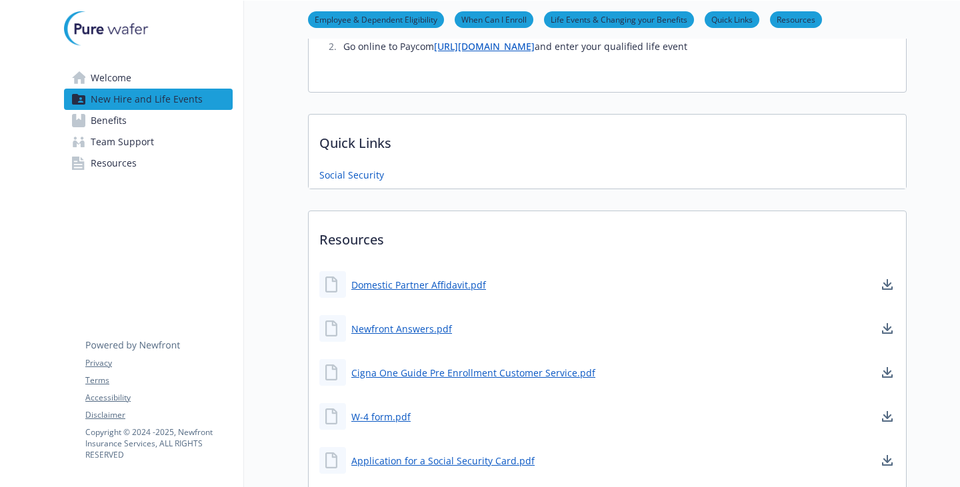
scroll to position [866, 0]
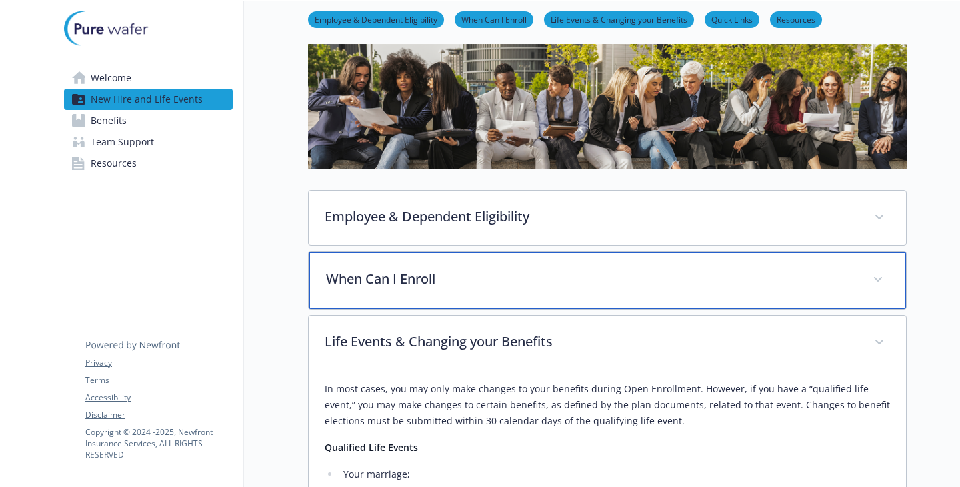
click at [510, 294] on div "When Can I Enroll" at bounding box center [607, 280] width 597 height 57
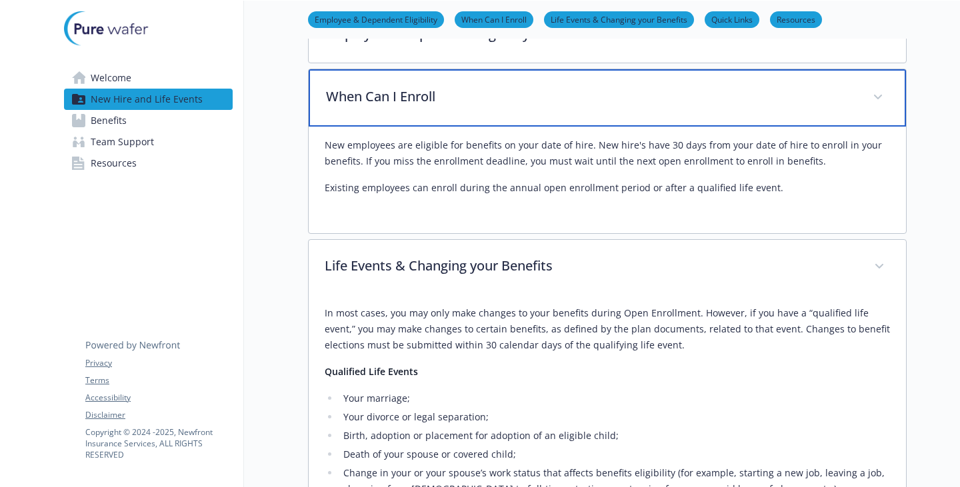
scroll to position [133, 0]
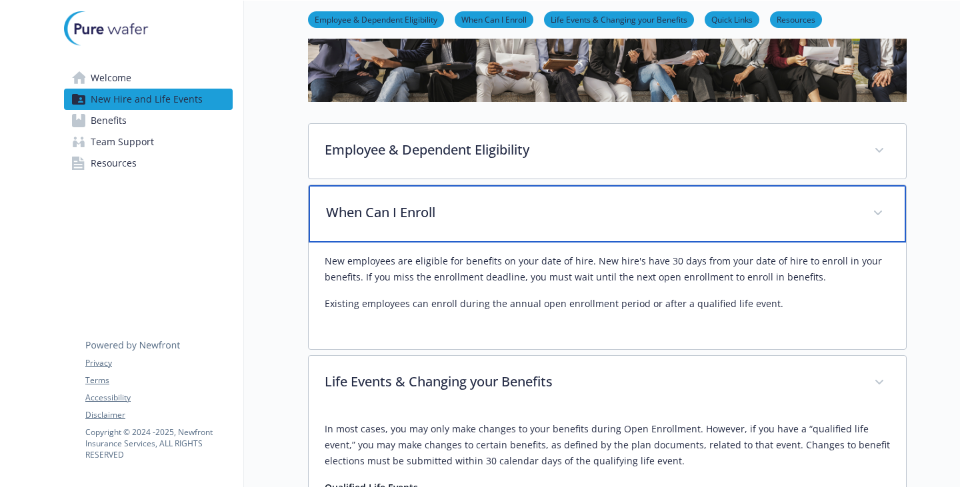
drag, startPoint x: 426, startPoint y: 229, endPoint x: 462, endPoint y: 209, distance: 40.3
click at [428, 228] on div "When Can I Enroll" at bounding box center [607, 213] width 597 height 57
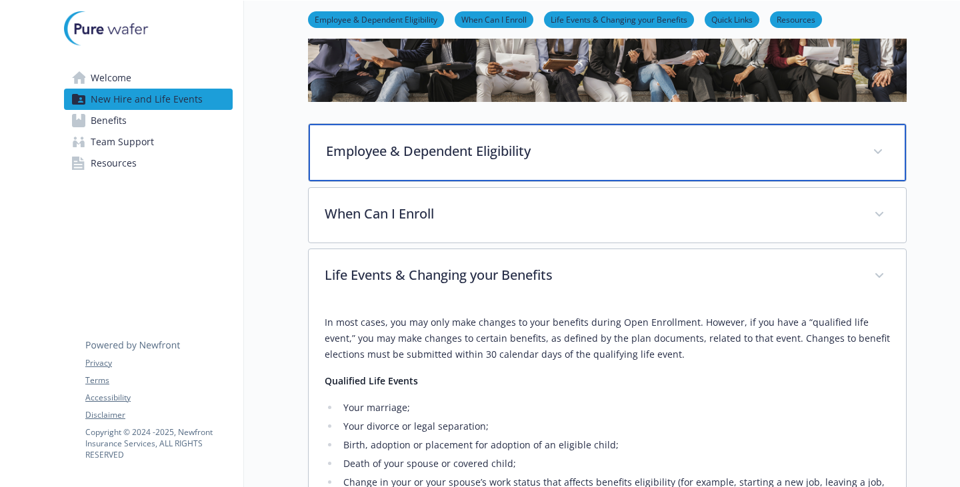
click at [466, 181] on div "Employee & Dependent Eligibility" at bounding box center [607, 152] width 597 height 57
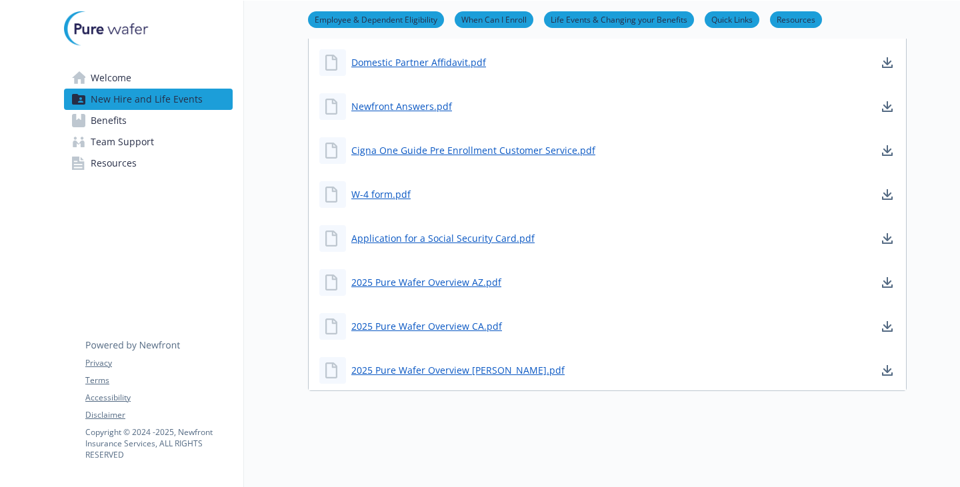
scroll to position [2375, 0]
click at [454, 362] on link "2025 Pure Wafer Overview NOEL.pdf" at bounding box center [459, 370] width 216 height 17
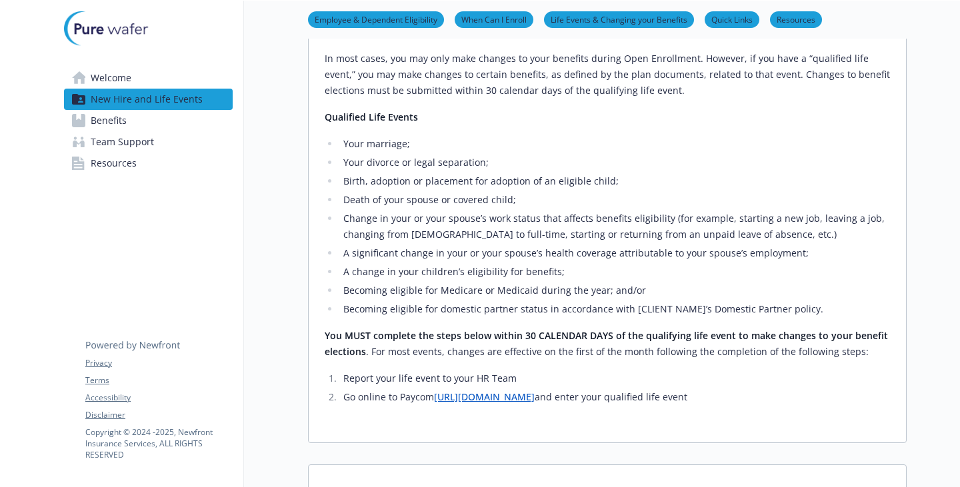
scroll to position [1239, 0]
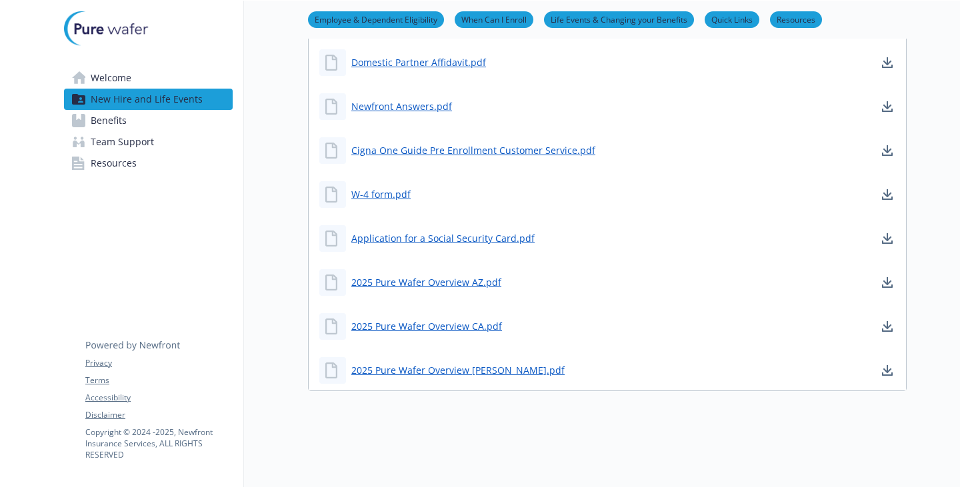
scroll to position [2375, 0]
click at [131, 174] on span "Resources" at bounding box center [114, 163] width 46 height 21
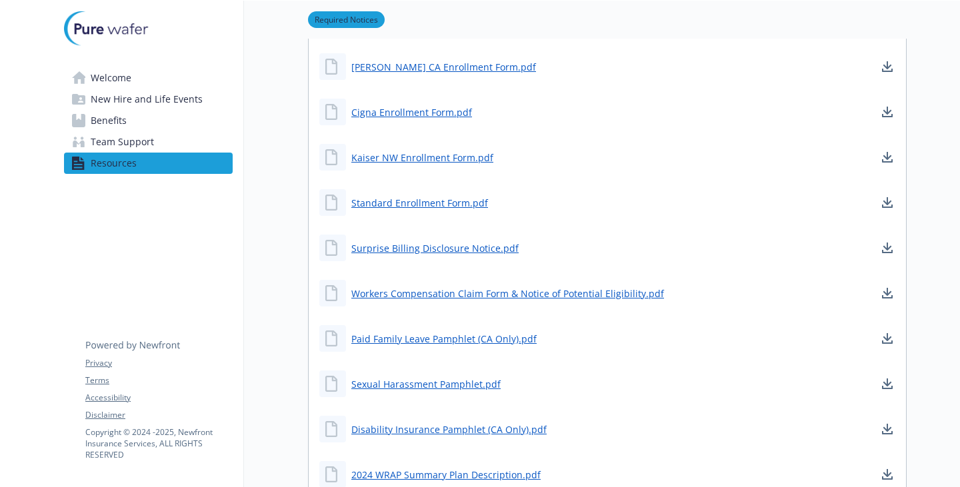
scroll to position [466, 0]
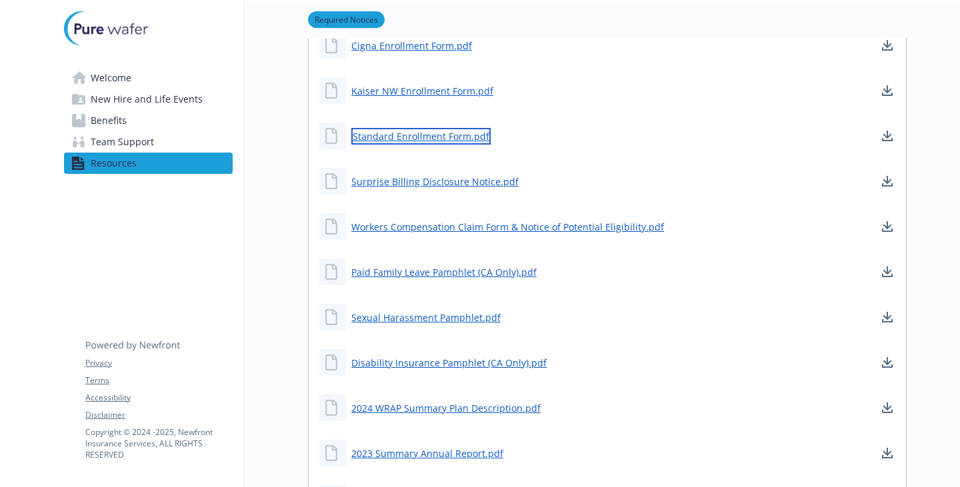
click at [437, 145] on link "Standard Enrollment Form.pdf" at bounding box center [420, 136] width 139 height 17
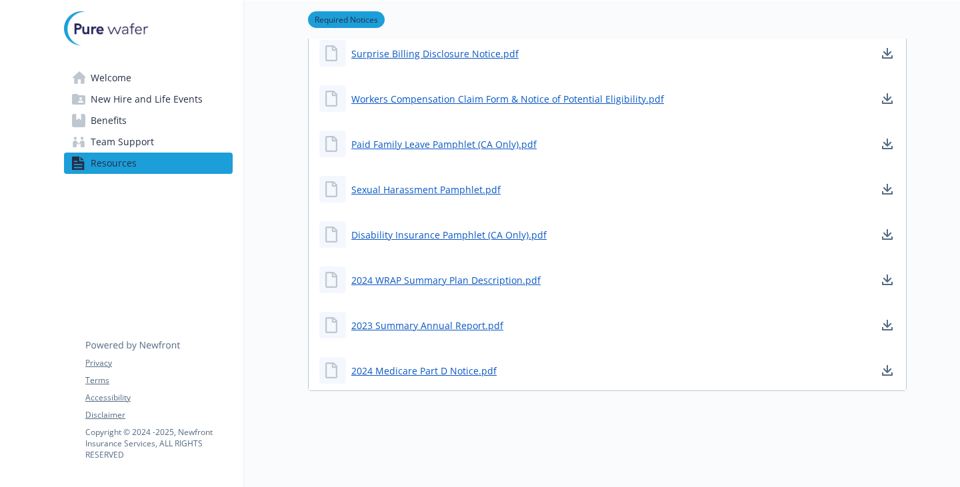
scroll to position [733, 0]
click at [154, 153] on span "Team Support" at bounding box center [122, 141] width 63 height 21
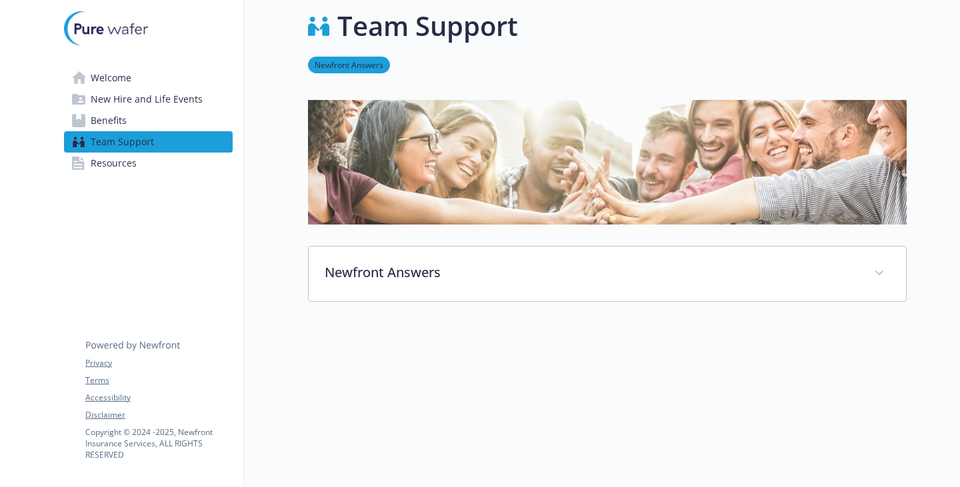
scroll to position [137, 0]
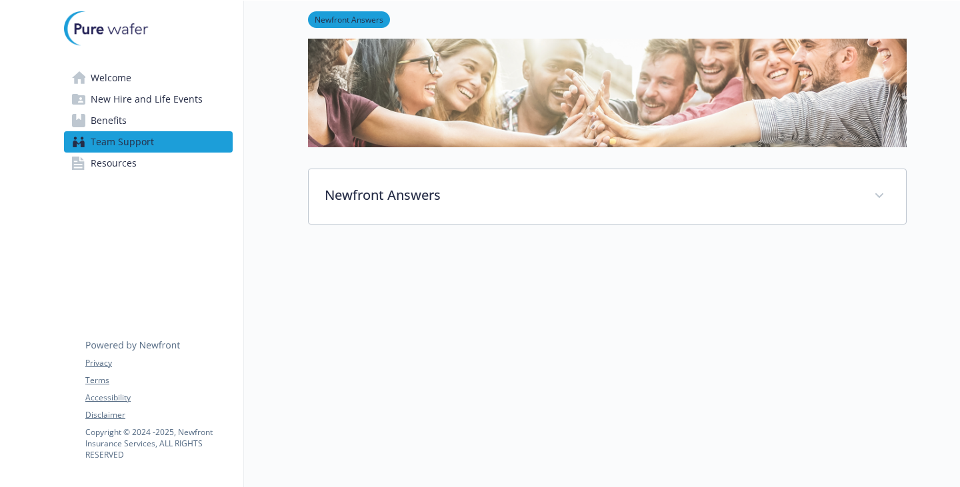
click at [141, 131] on link "Benefits" at bounding box center [148, 120] width 169 height 21
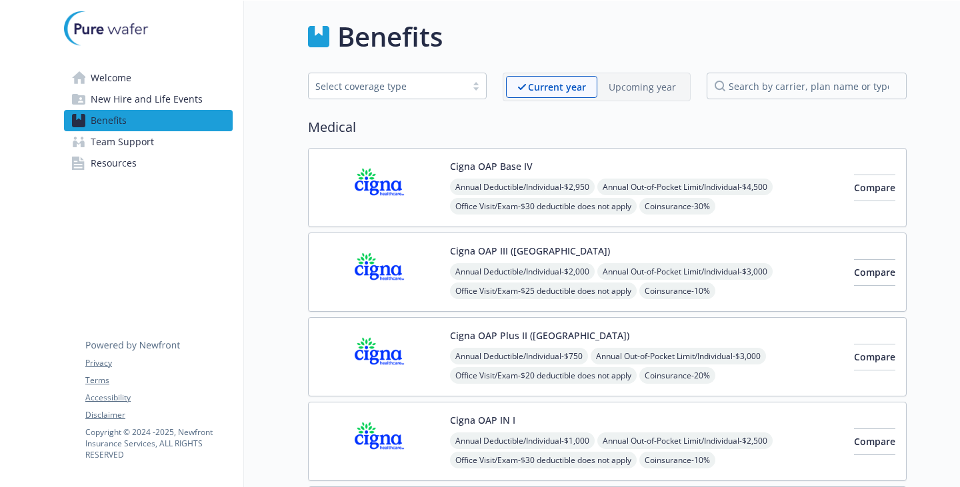
click at [175, 110] on span "New Hire and Life Events" at bounding box center [147, 99] width 112 height 21
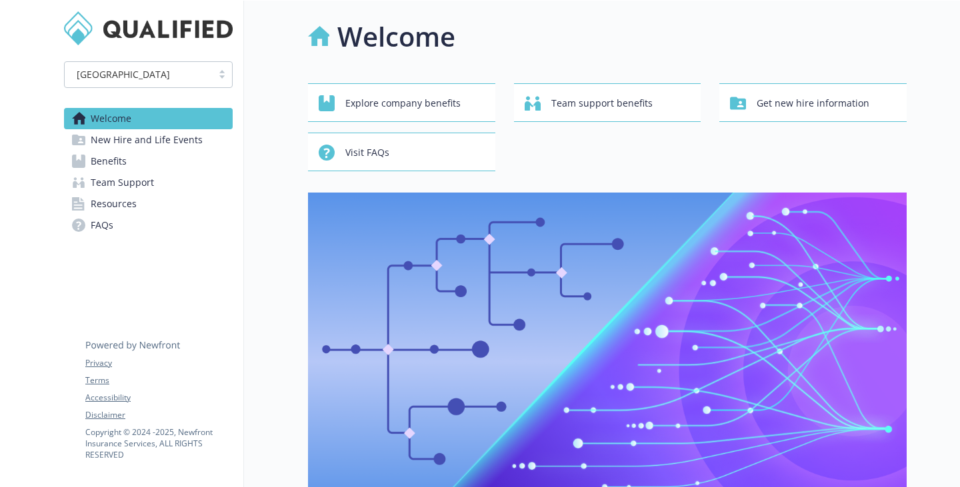
click at [185, 151] on span "New Hire and Life Events" at bounding box center [147, 139] width 112 height 21
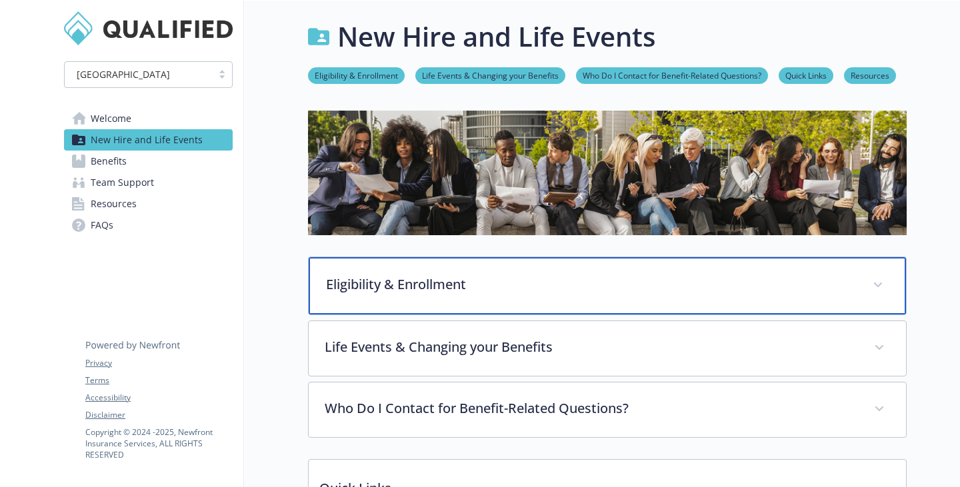
click at [422, 315] on div "Eligibility & Enrollment" at bounding box center [607, 285] width 597 height 57
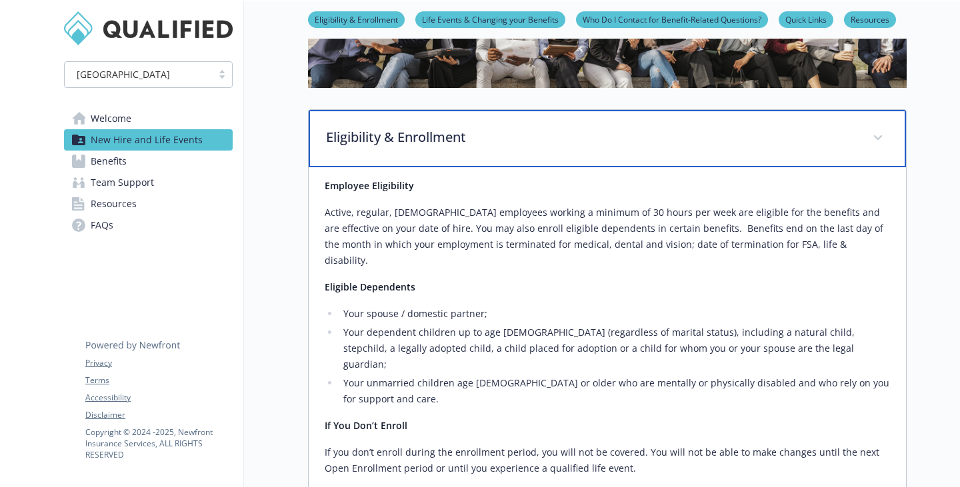
scroll to position [133, 0]
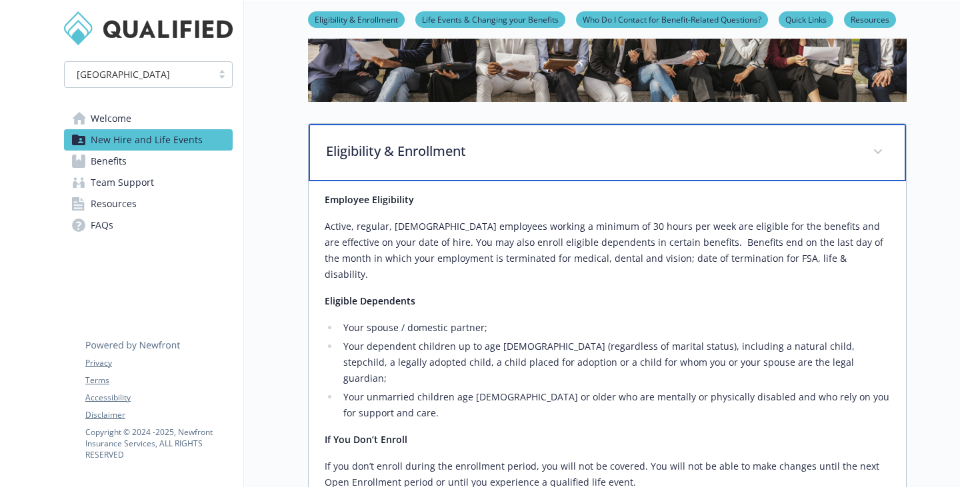
click at [482, 161] on p "Eligibility & Enrollment" at bounding box center [591, 151] width 530 height 20
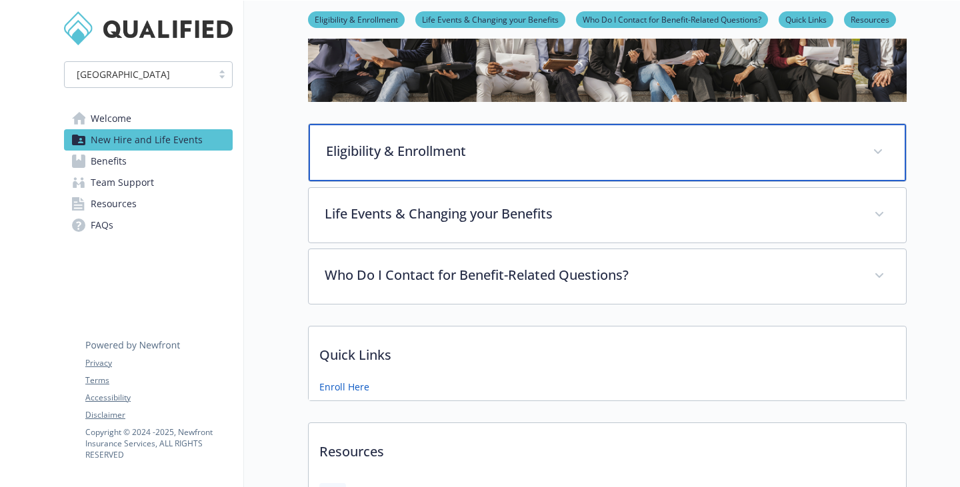
click at [485, 161] on p "Eligibility & Enrollment" at bounding box center [591, 151] width 530 height 20
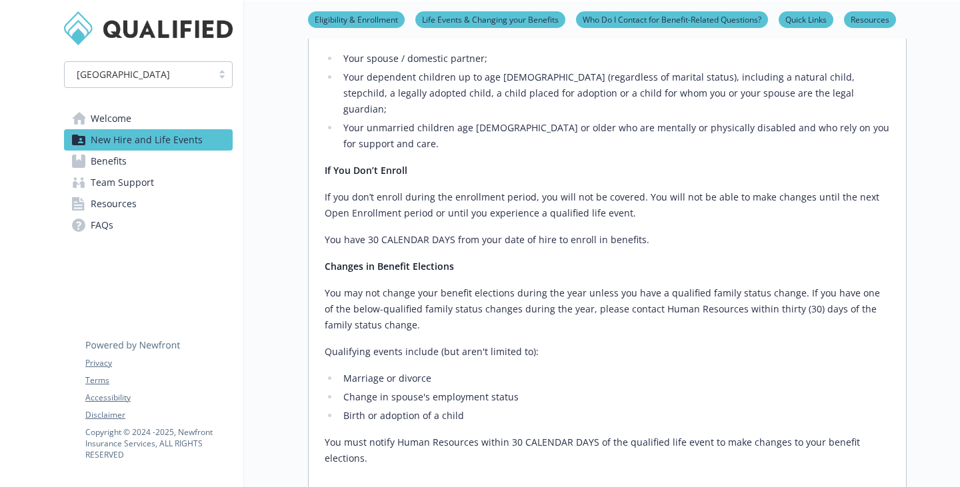
scroll to position [800, 0]
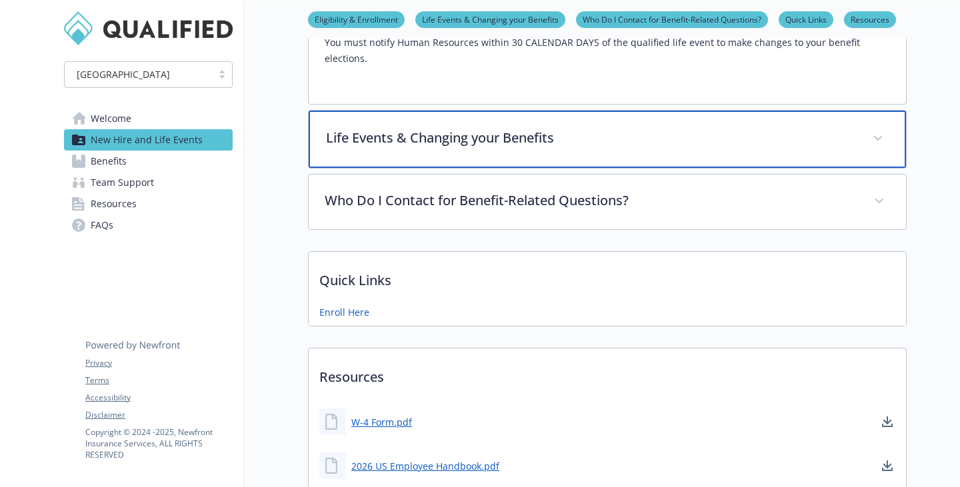
click at [444, 148] on p "Life Events & Changing your Benefits" at bounding box center [591, 138] width 530 height 20
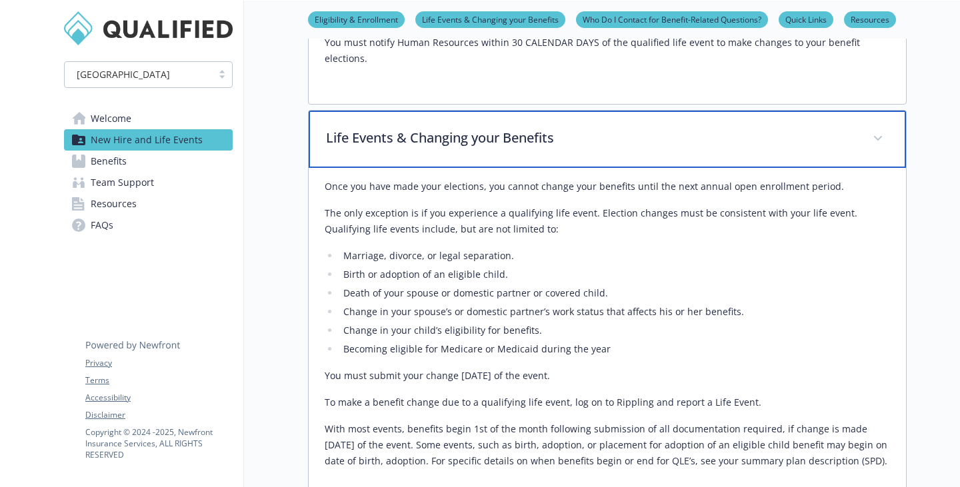
click at [446, 148] on p "Life Events & Changing your Benefits" at bounding box center [591, 138] width 530 height 20
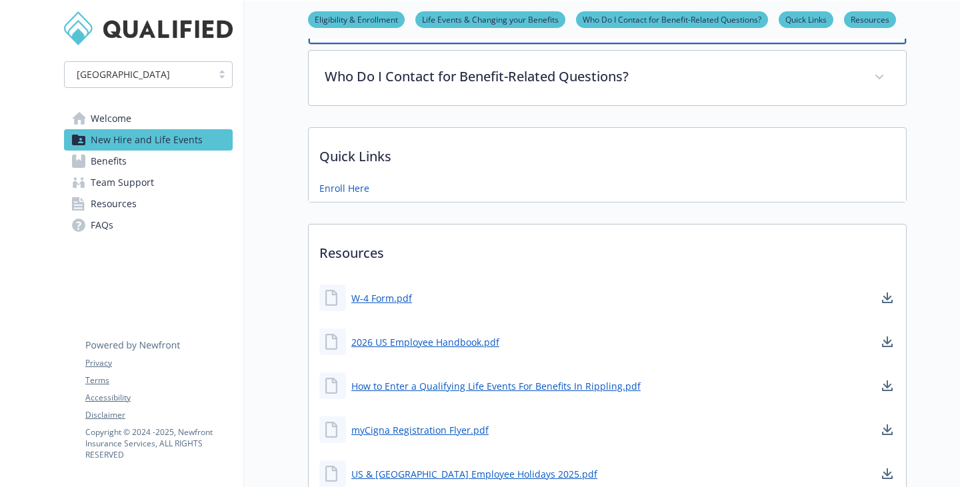
scroll to position [933, 0]
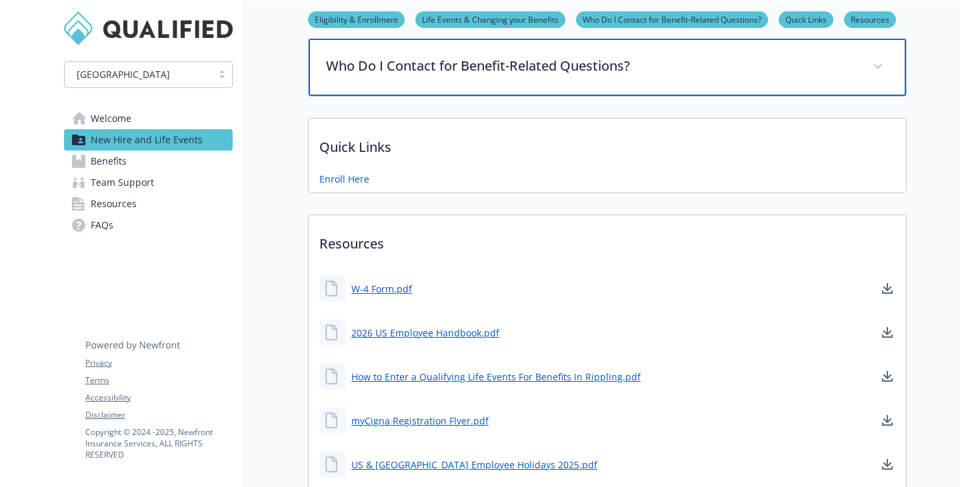
click at [416, 96] on div "Who Do I Contact for Benefit-Related Questions?" at bounding box center [607, 67] width 597 height 57
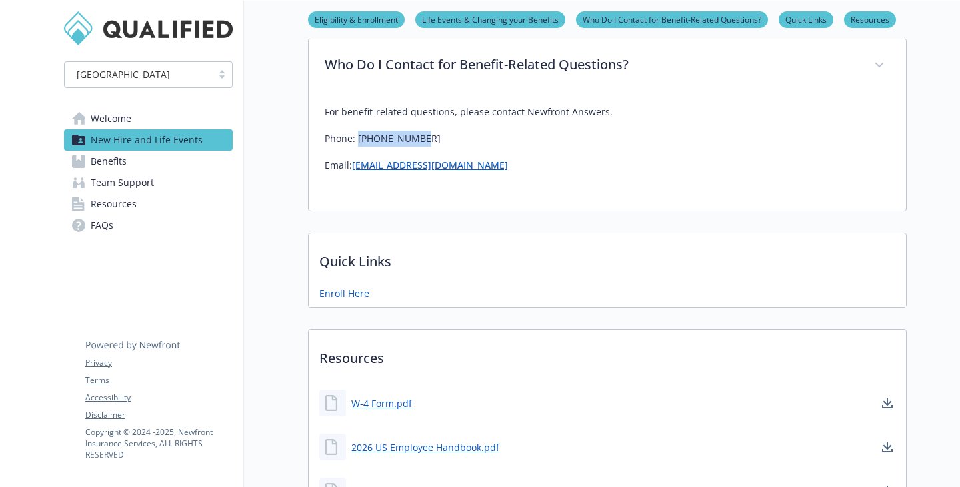
drag, startPoint x: 408, startPoint y: 362, endPoint x: 322, endPoint y: 360, distance: 86.0
click at [325, 147] on p "Phone: [PHONE_NUMBER]" at bounding box center [607, 139] width 565 height 16
copy p "[PHONE_NUMBER]"
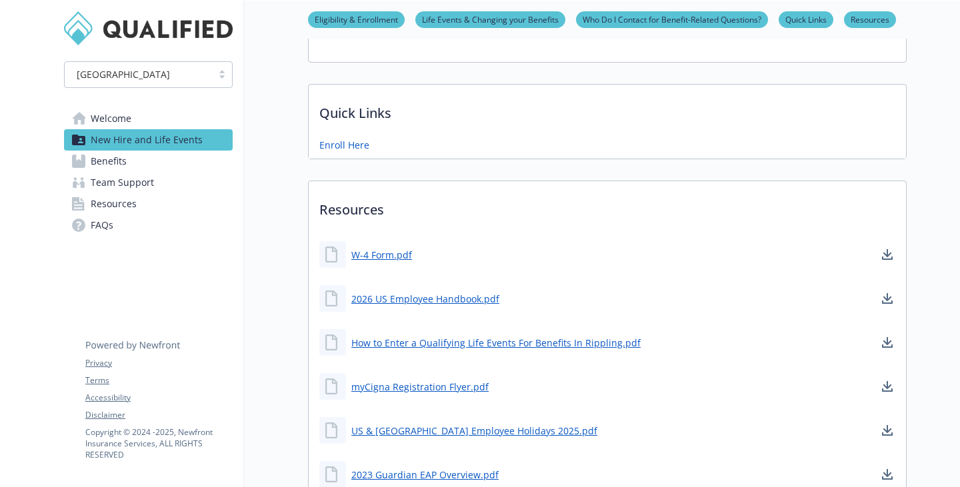
scroll to position [1199, 0]
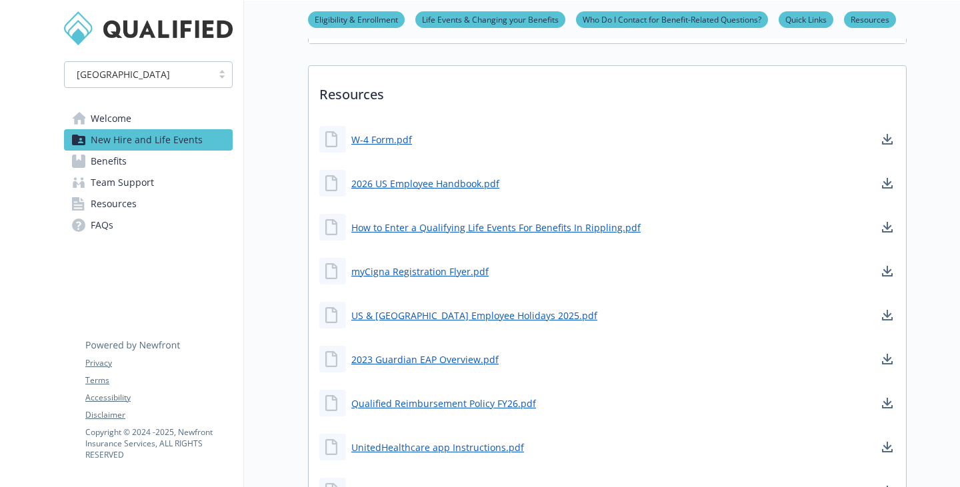
click at [319, 37] on link "Enroll Here" at bounding box center [345, 28] width 53 height 17
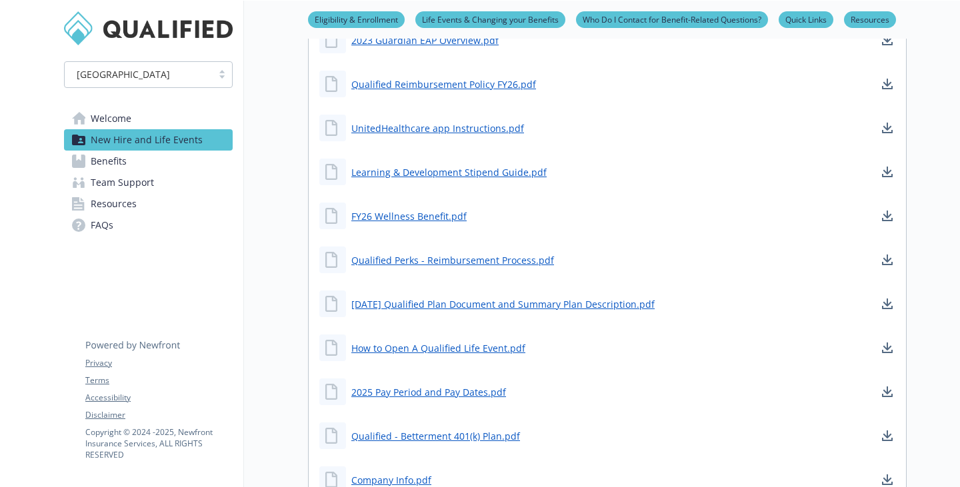
scroll to position [1533, 0]
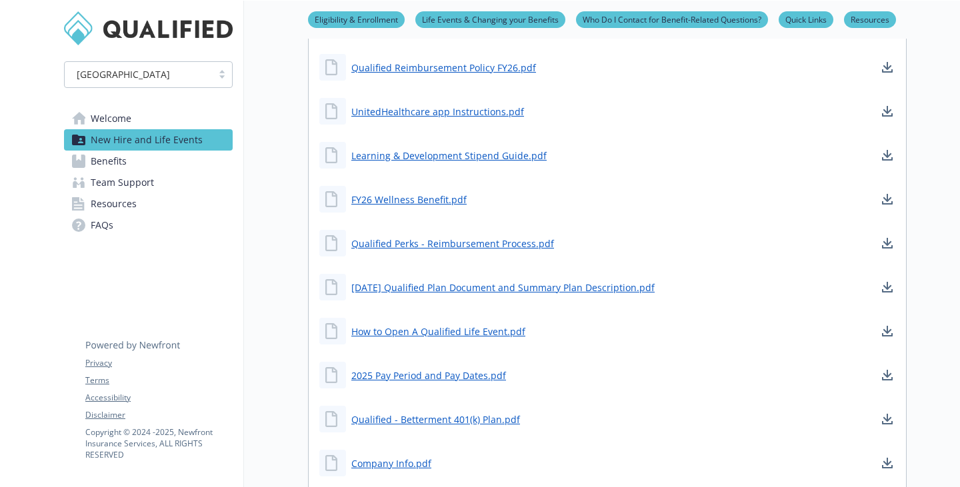
click at [130, 236] on link "FAQs" at bounding box center [148, 225] width 169 height 21
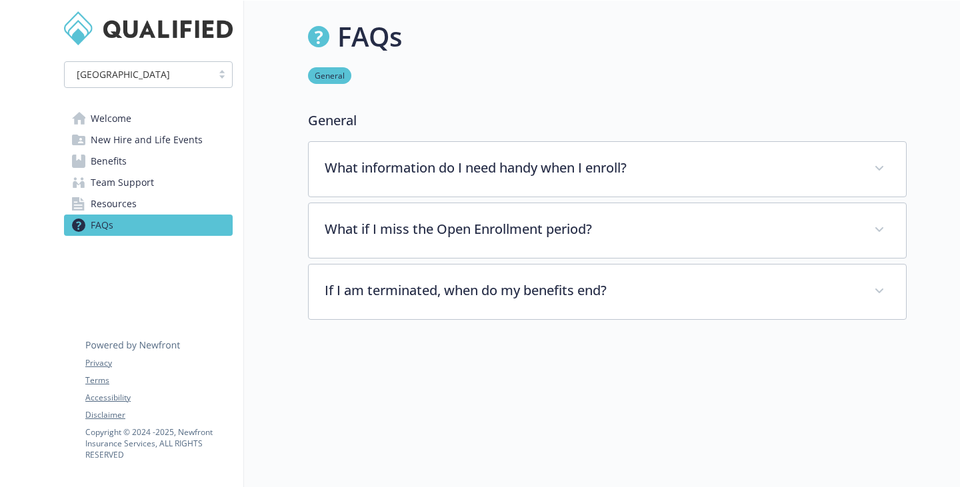
click at [123, 215] on span "Resources" at bounding box center [114, 203] width 46 height 21
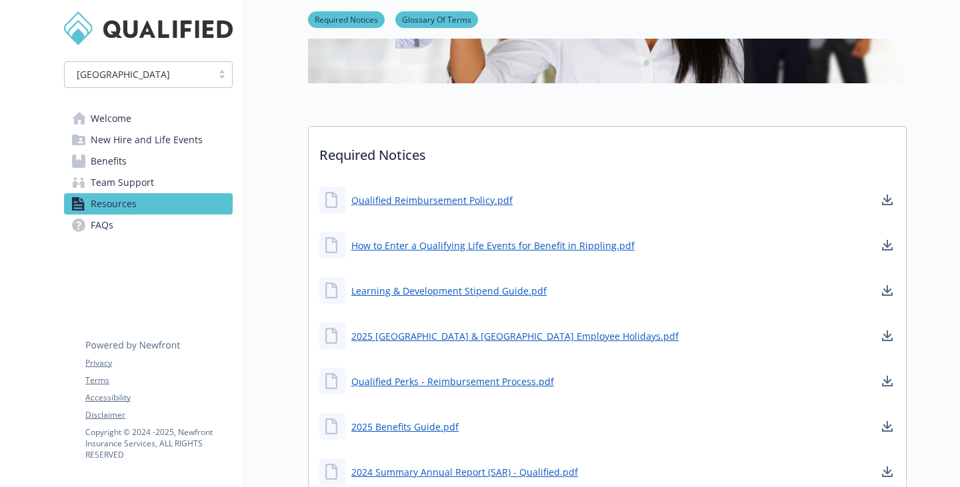
scroll to position [600, 0]
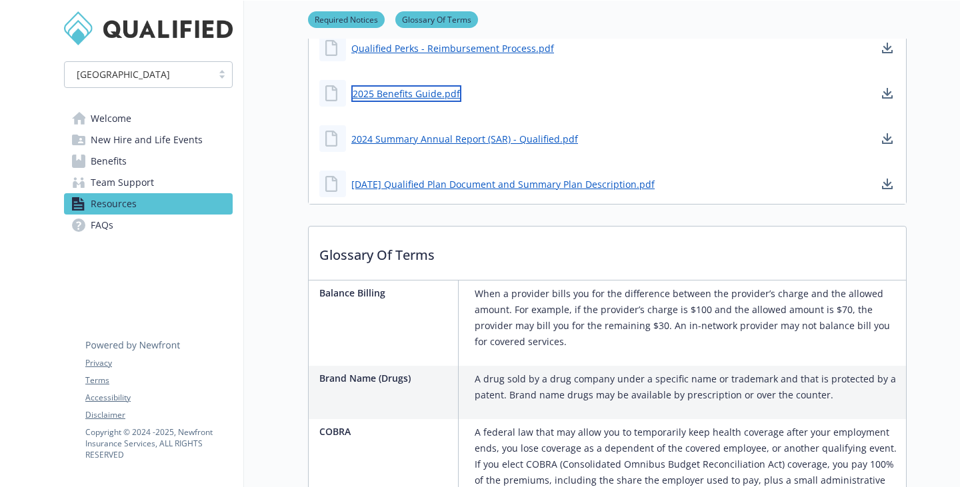
click at [384, 102] on link "2025 Benefits Guide.pdf" at bounding box center [406, 93] width 110 height 17
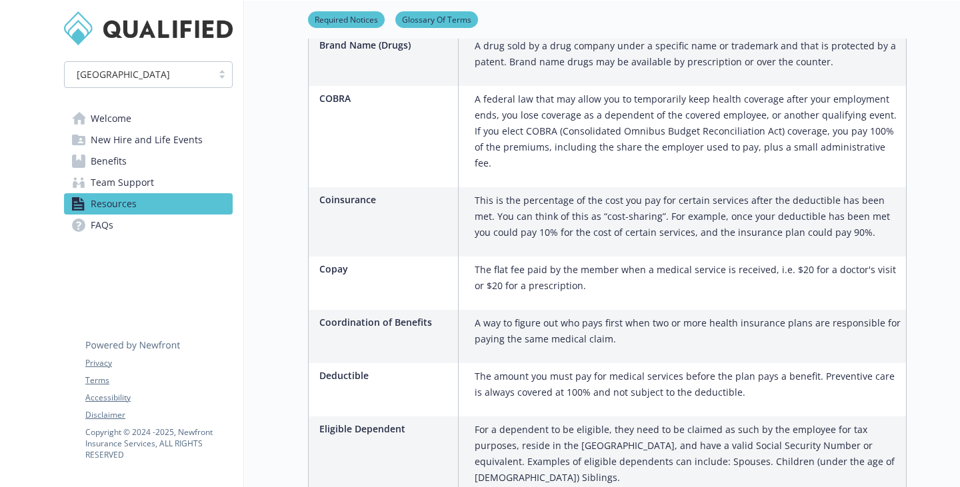
click at [146, 236] on link "FAQs" at bounding box center [148, 225] width 169 height 21
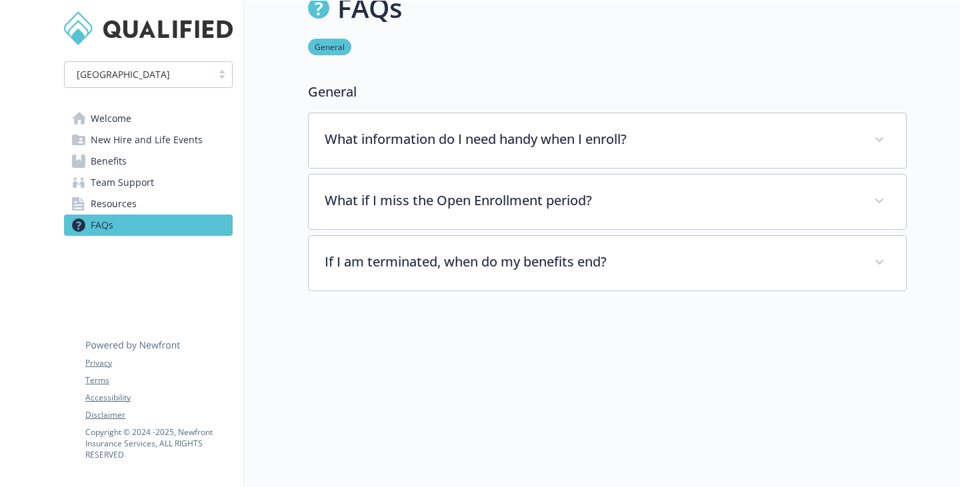
scroll to position [99, 0]
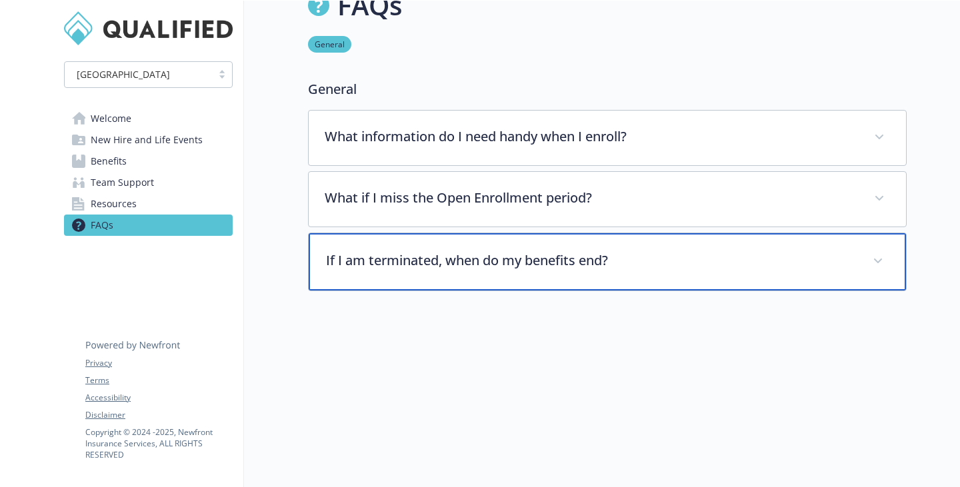
click at [459, 251] on p "If I am terminated, when do my benefits end?" at bounding box center [591, 261] width 530 height 20
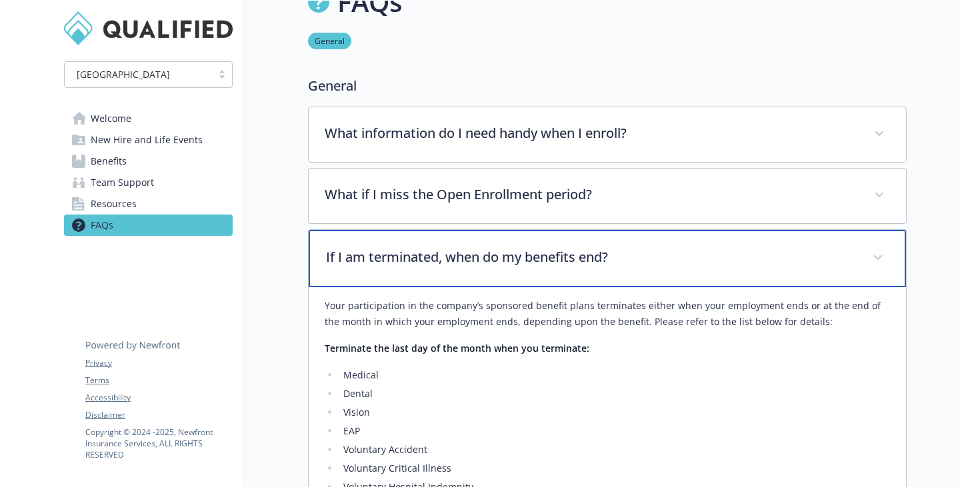
scroll to position [0, 0]
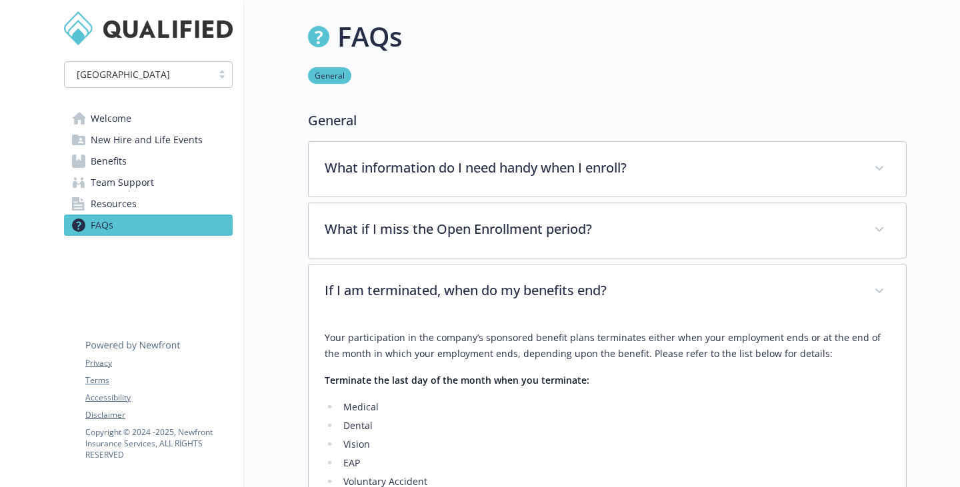
click at [149, 126] on link "Welcome" at bounding box center [148, 118] width 169 height 21
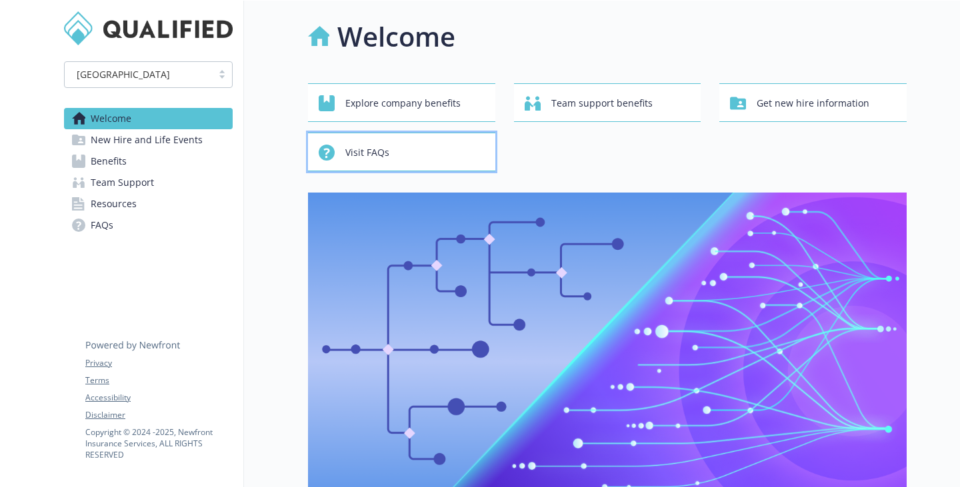
click at [389, 165] on span "Visit FAQs" at bounding box center [367, 152] width 44 height 25
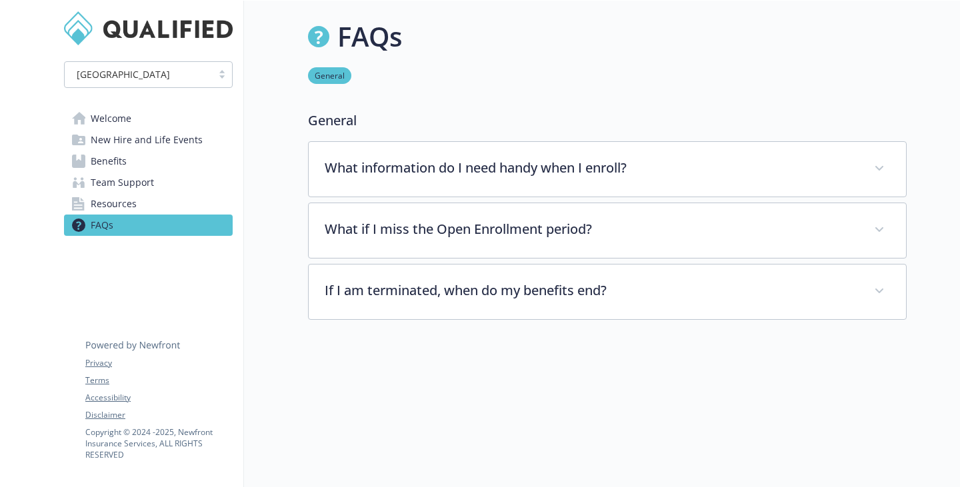
click at [174, 123] on link "Welcome" at bounding box center [148, 118] width 169 height 21
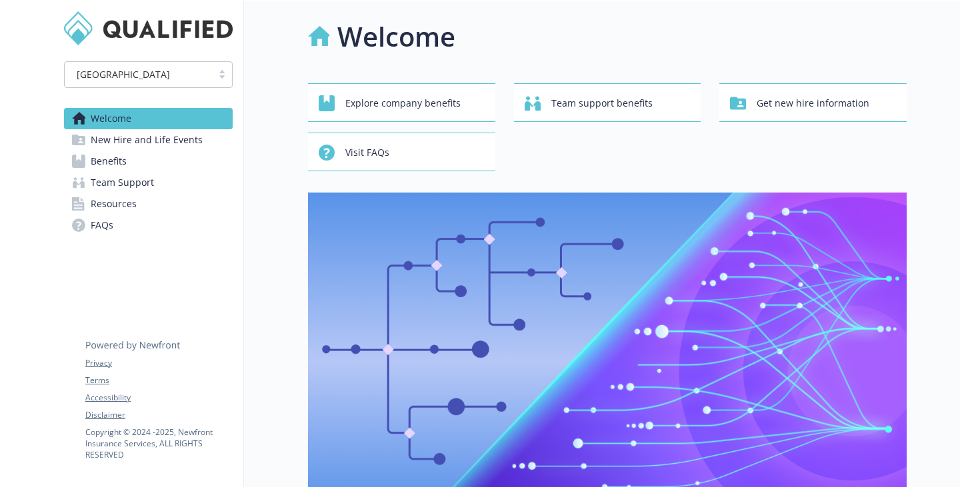
click at [137, 151] on span "New Hire and Life Events" at bounding box center [147, 139] width 112 height 21
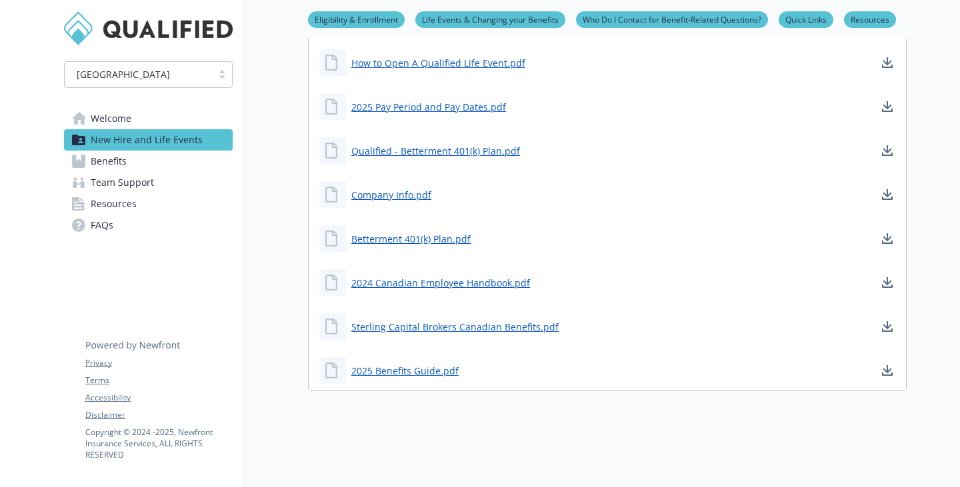
scroll to position [1418, 0]
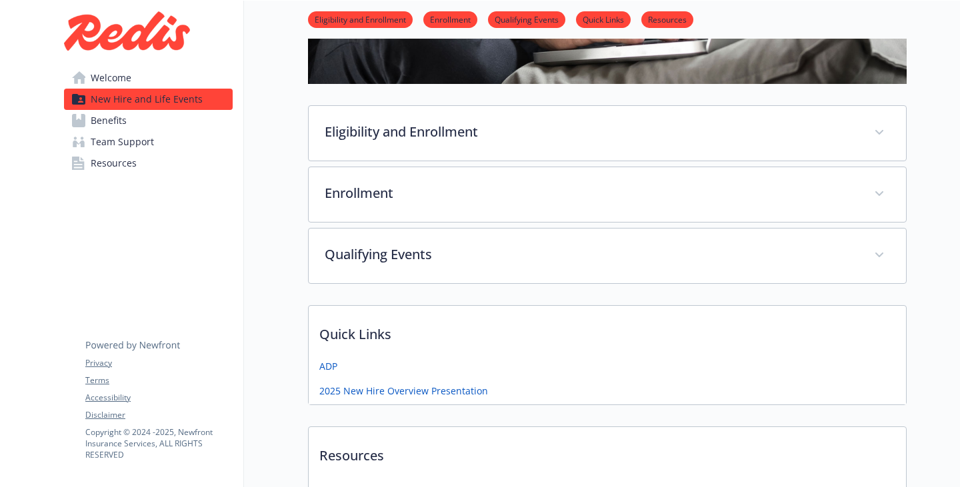
scroll to position [267, 0]
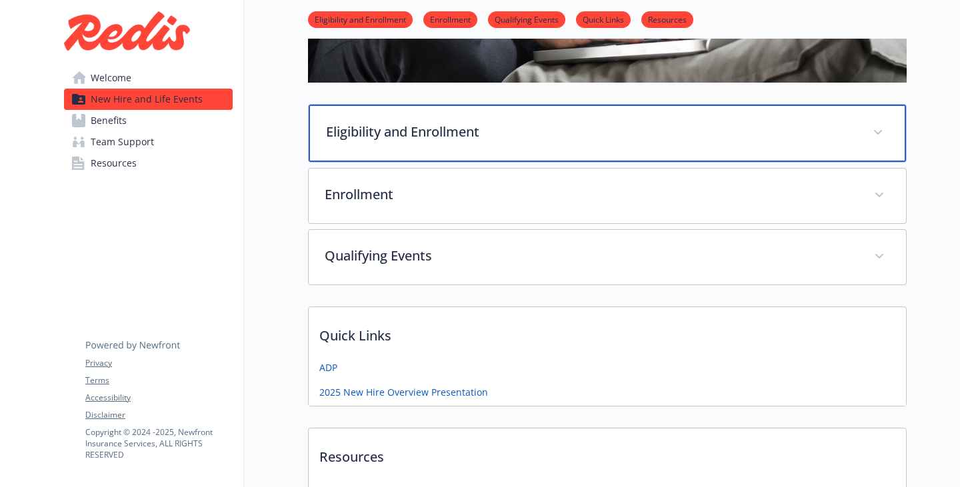
click at [338, 162] on div "Eligibility and Enrollment" at bounding box center [607, 133] width 597 height 57
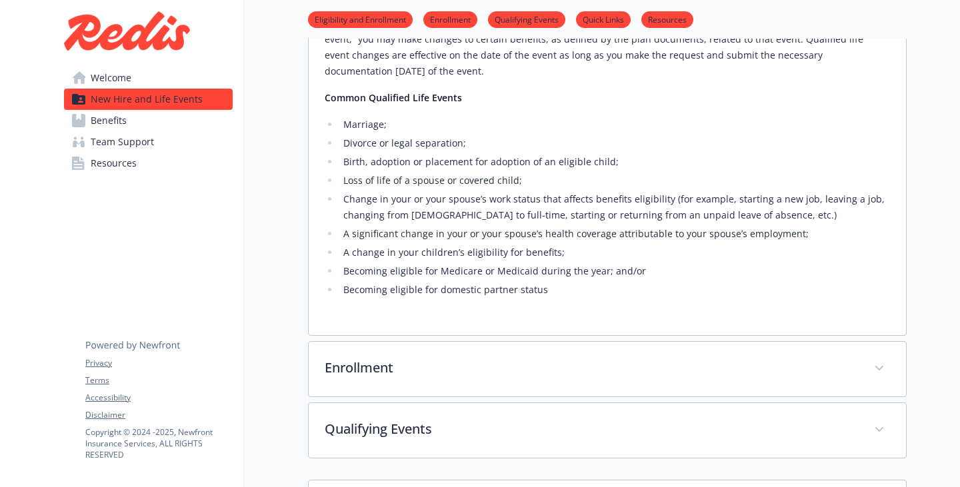
scroll to position [933, 0]
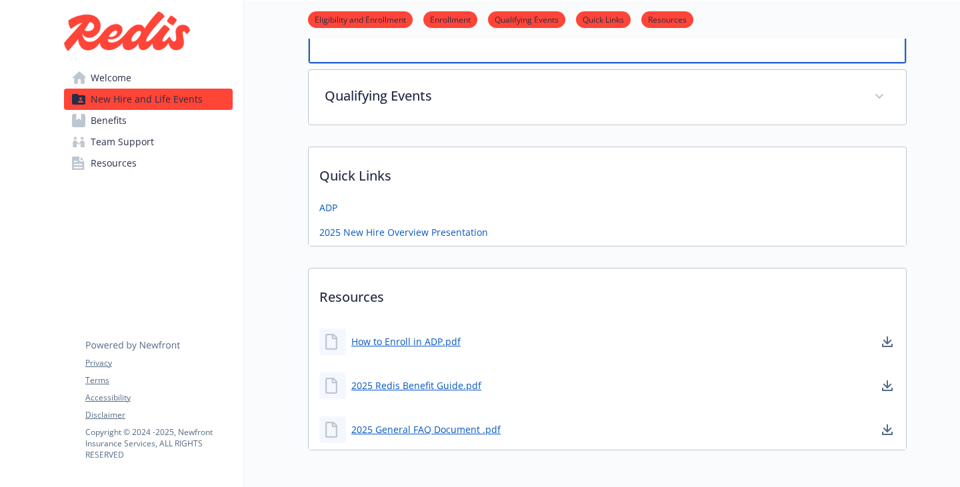
click at [337, 43] on p "Enrollment" at bounding box center [591, 33] width 530 height 20
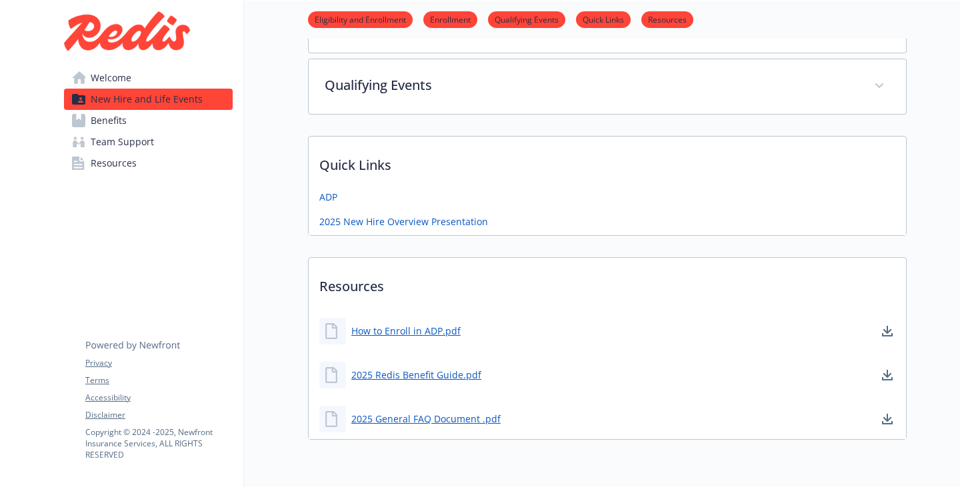
scroll to position [1399, 0]
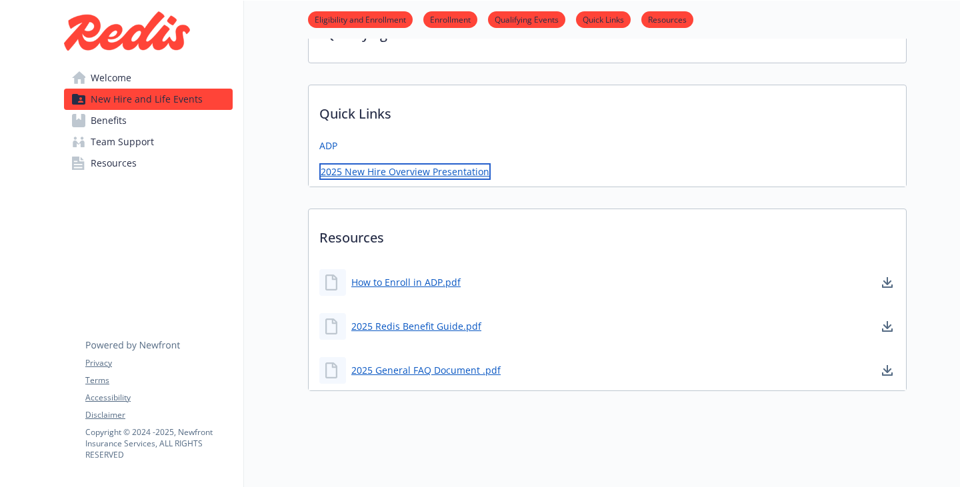
click at [383, 180] on link "2025 New Hire Overview Presentation" at bounding box center [404, 171] width 171 height 17
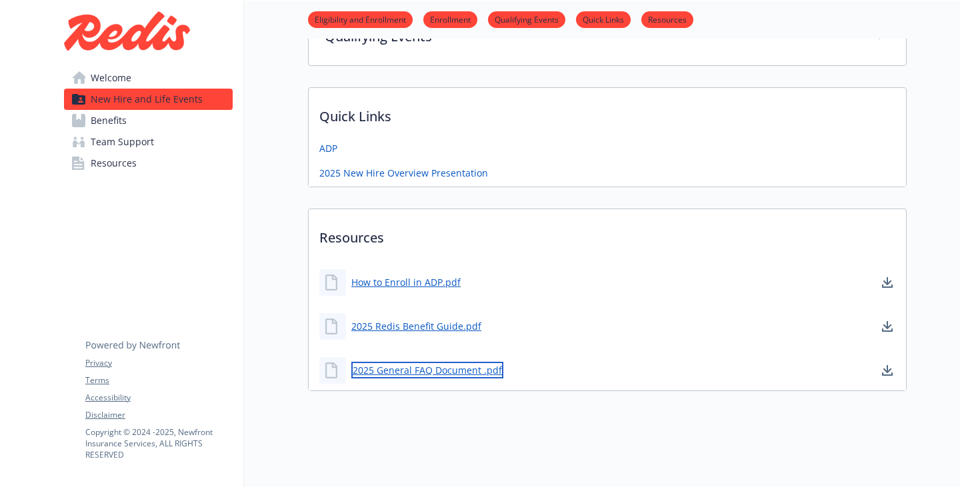
click at [418, 362] on link "2025 General FAQ Document .pdf" at bounding box center [427, 370] width 152 height 17
